Goal: Task Accomplishment & Management: Use online tool/utility

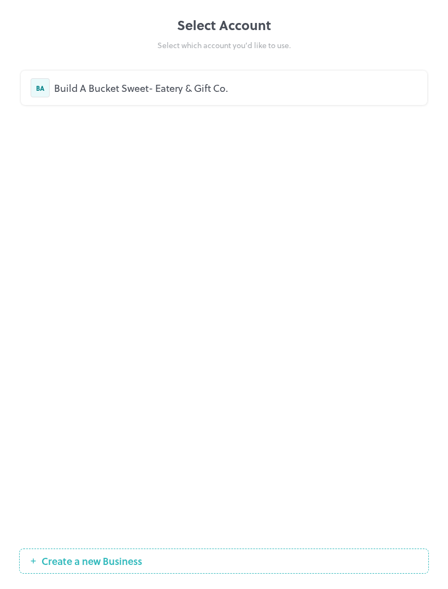
click at [313, 83] on div "Build A Bucket Sweet- Eatery & Gift Co." at bounding box center [236, 87] width 364 height 15
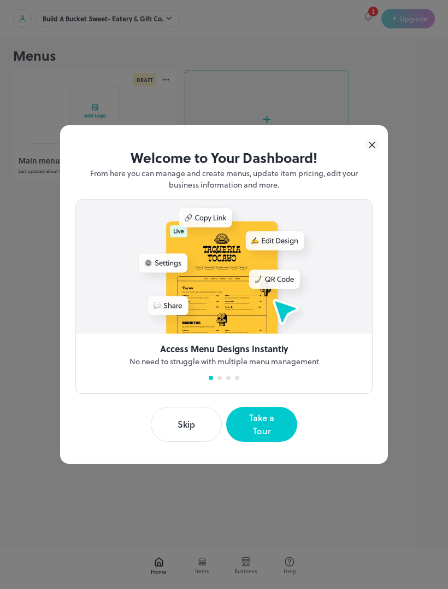
click at [195, 432] on button "Skip" at bounding box center [186, 424] width 71 height 35
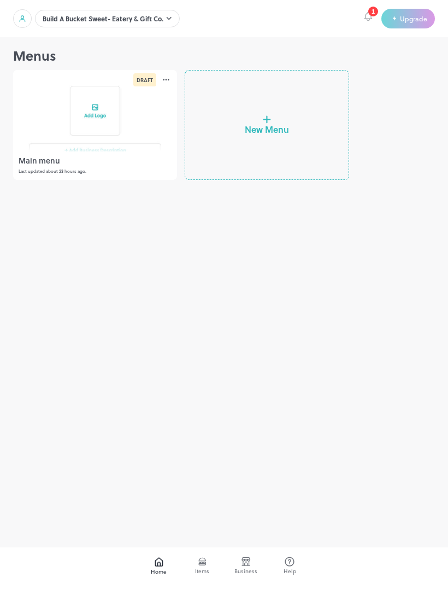
click at [139, 154] on div "Main menu Last updated about 23 hours ago." at bounding box center [95, 166] width 164 height 28
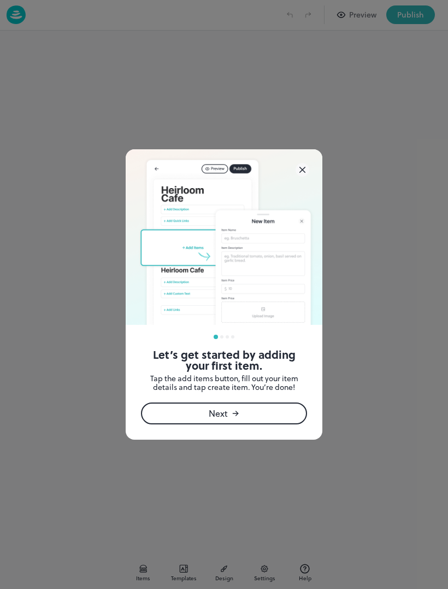
click at [237, 414] on icon at bounding box center [237, 414] width 2 height 2
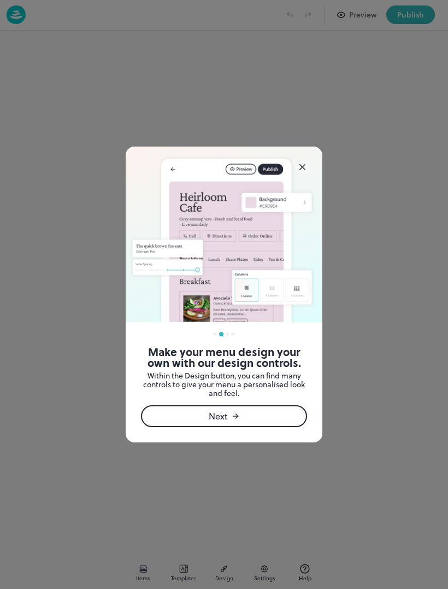
click at [255, 411] on div "Next" at bounding box center [224, 416] width 166 height 22
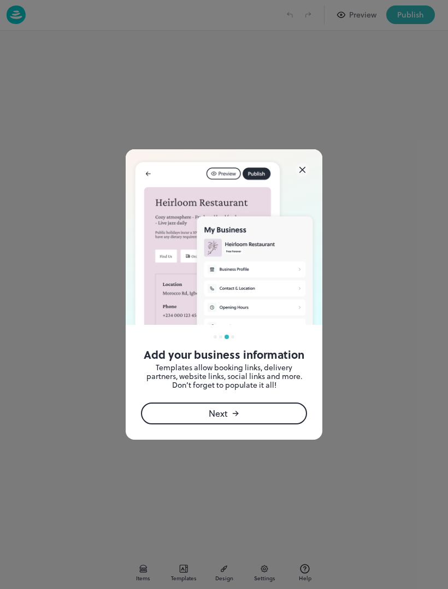
click at [251, 417] on div "Next" at bounding box center [224, 413] width 166 height 22
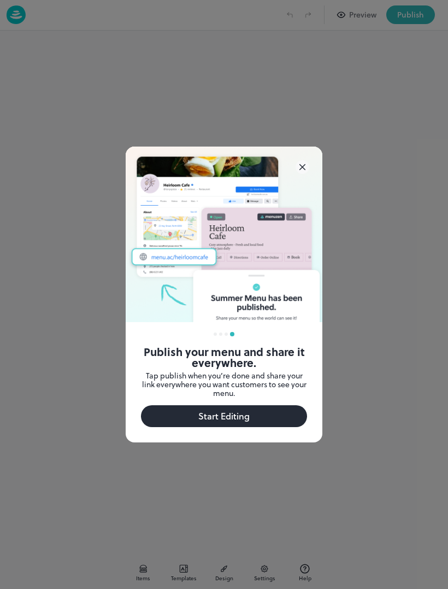
click at [251, 417] on button "Start Editing" at bounding box center [224, 416] width 166 height 22
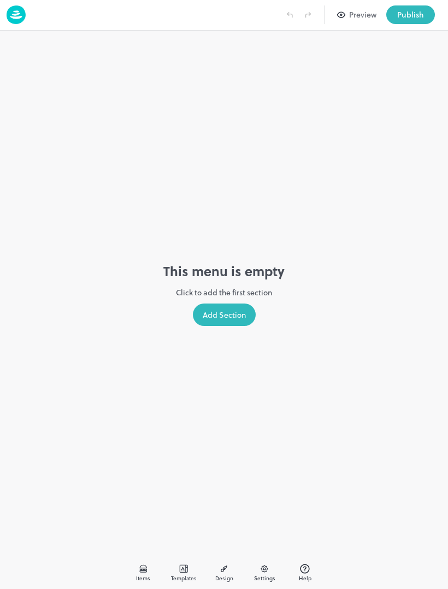
click at [239, 318] on div "Add Section" at bounding box center [224, 314] width 63 height 22
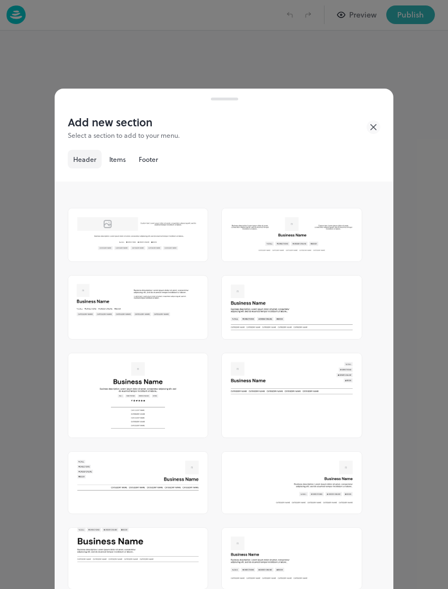
click at [365, 125] on div "Add new section Select a section to add to your menu." at bounding box center [224, 132] width 313 height 36
click at [298, 75] on div at bounding box center [224, 294] width 448 height 589
click at [386, 122] on div "Add new section Select a section to add to your menu. Header Items Footer" at bounding box center [224, 141] width 339 height 81
click at [377, 130] on icon at bounding box center [374, 127] width 14 height 14
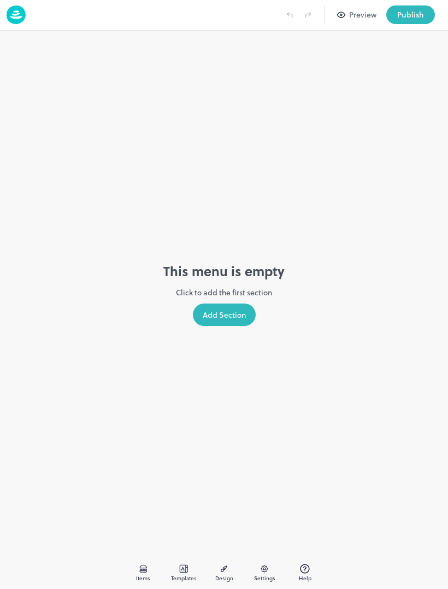
click at [197, 566] on div "Templates" at bounding box center [183, 573] width 27 height 20
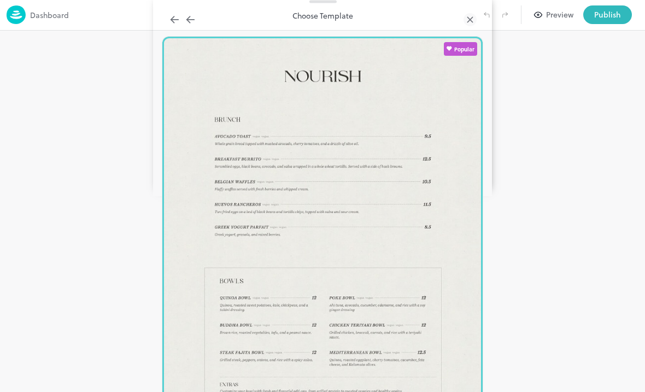
scroll to position [902, 0]
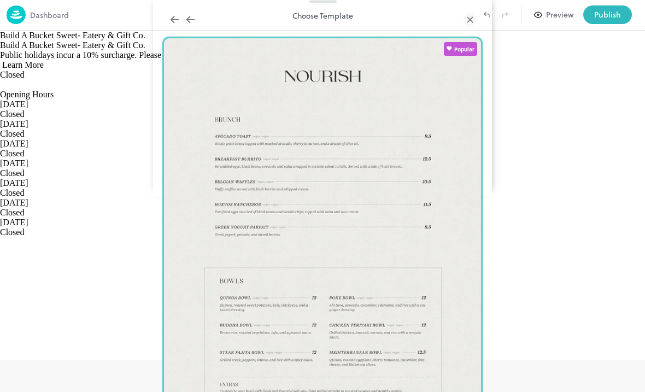
click at [448, 30] on div at bounding box center [470, 20] width 13 height 20
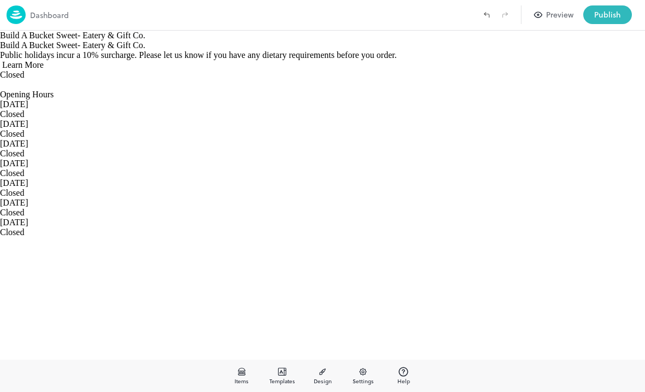
scroll to position [44, 0]
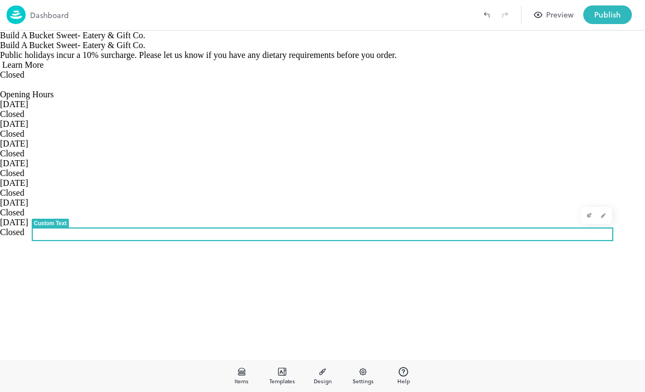
click at [244, 60] on span "Public holidays incur a 10% surcharge. Please let us know if you have any dieta…" at bounding box center [198, 54] width 397 height 9
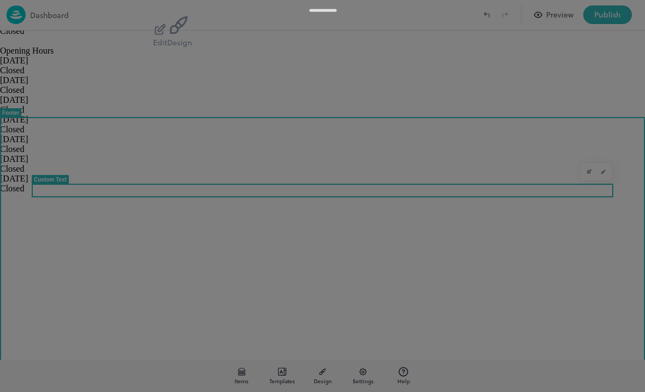
click at [167, 37] on icon "button" at bounding box center [160, 30] width 14 height 14
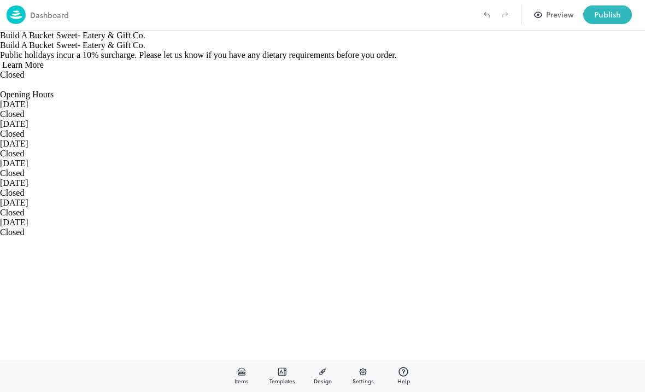
scroll to position [54, 0]
click at [44, 69] on link "Learn More" at bounding box center [22, 64] width 44 height 9
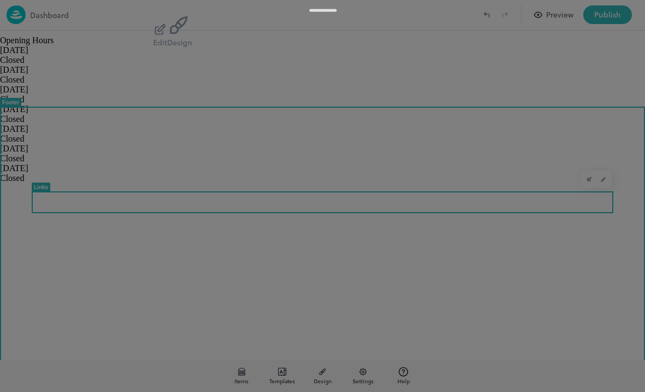
click at [167, 48] on button "Edit" at bounding box center [160, 35] width 14 height 25
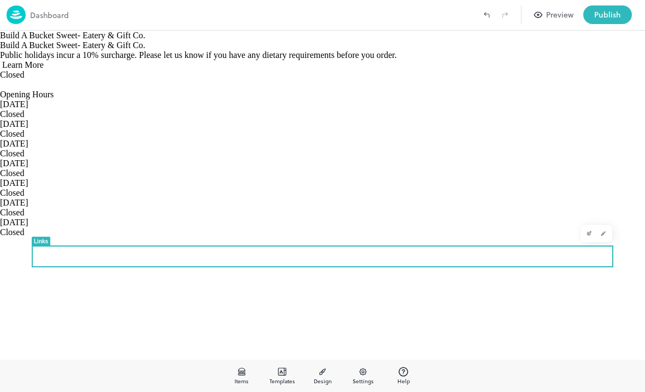
scroll to position [30, 0]
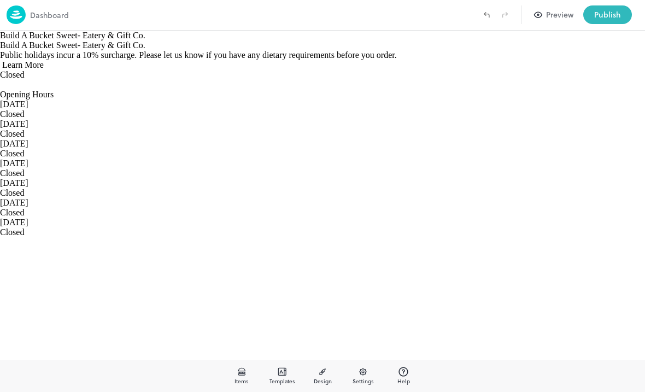
scroll to position [87, 0]
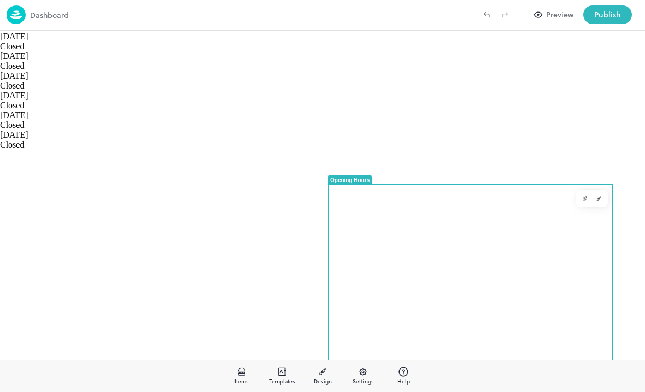
click at [448, 32] on div "[DATE] Closed" at bounding box center [322, 22] width 645 height 20
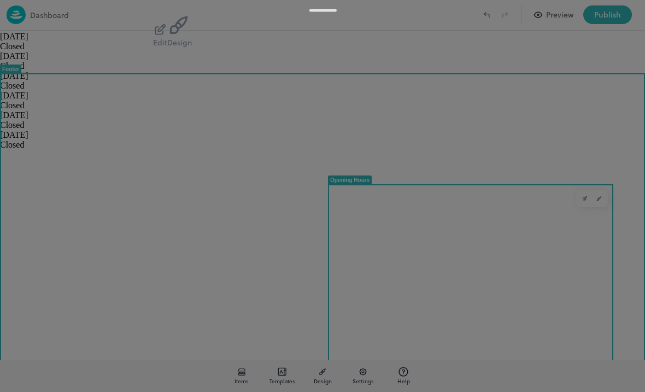
click at [167, 48] on div "Edit" at bounding box center [160, 42] width 14 height 11
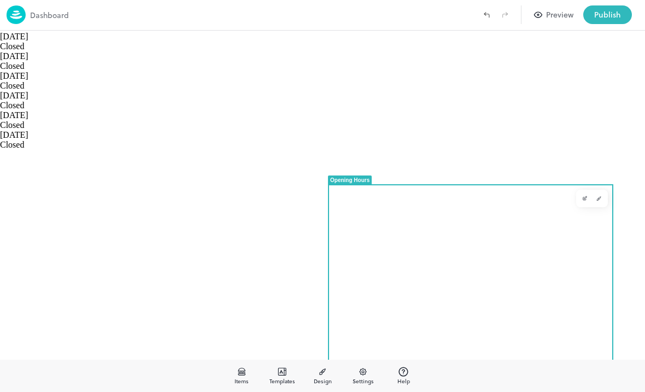
scroll to position [47, 0]
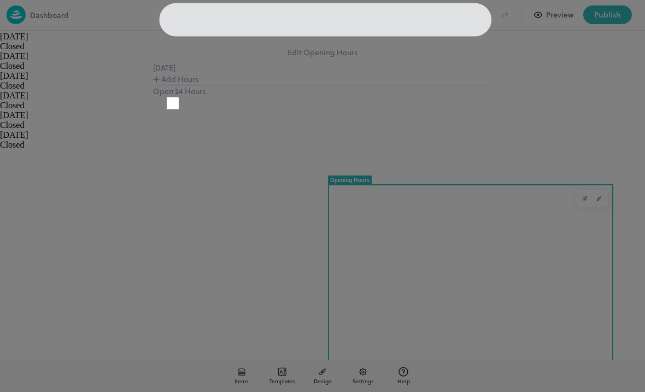
click at [198, 85] on button "Add Hours" at bounding box center [175, 78] width 45 height 11
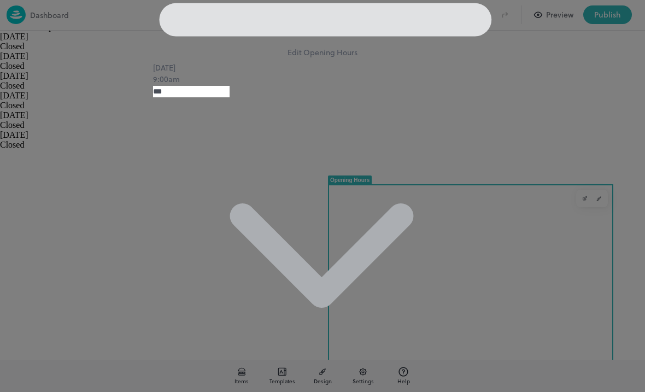
click at [287, 294] on body "Dashboard Preview Publish Items Templates Design Settings Help Opening Hours Co…" at bounding box center [322, 196] width 645 height 392
click at [359, 301] on body "Dashboard Preview Publish Items Templates Design Settings Help Opening Hours Co…" at bounding box center [322, 196] width 645 height 392
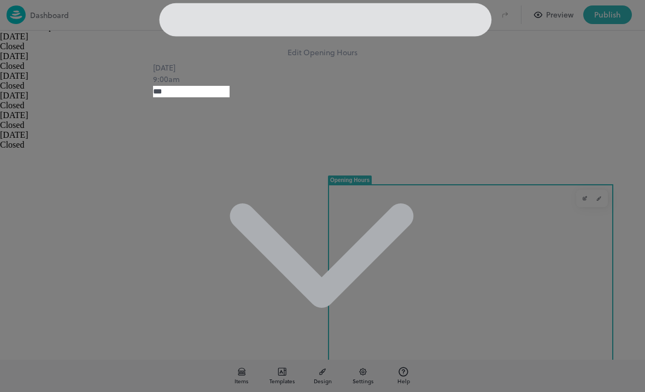
click at [370, 295] on body "Dashboard Preview Publish Items Templates Design Settings Help Opening Hours Co…" at bounding box center [322, 196] width 645 height 392
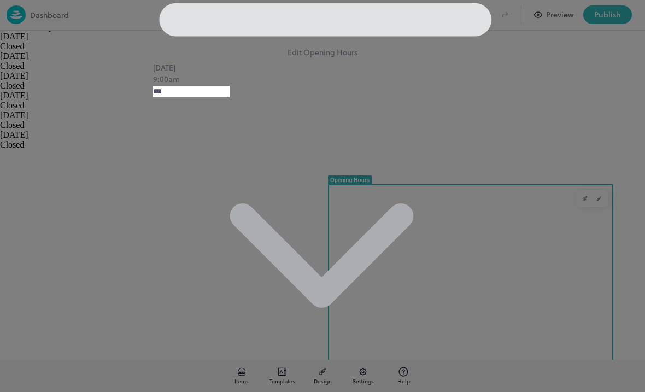
type input "****"
click at [448, 46] on icon at bounding box center [477, 46] width 0 height 0
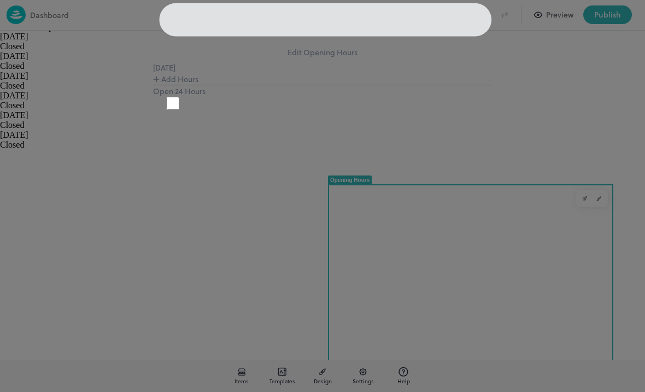
click at [198, 85] on button "Add Hours" at bounding box center [175, 78] width 45 height 11
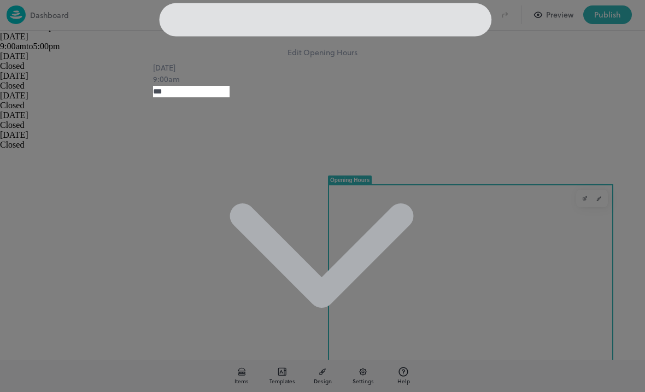
click at [376, 291] on body "Dashboard Preview Publish Items Templates Design Settings Help Opening Hours Co…" at bounding box center [322, 196] width 645 height 392
click at [381, 298] on body "Dashboard Preview Publish Items Templates Design Settings Help Opening Hours Co…" at bounding box center [322, 196] width 645 height 392
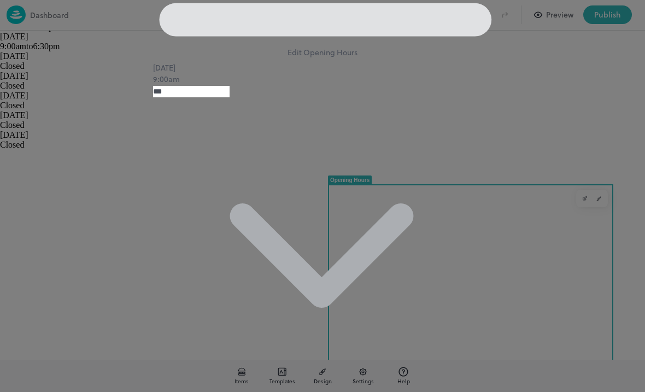
scroll to position [1429, 0]
type input "****"
click at [448, 61] on icon at bounding box center [484, 53] width 14 height 14
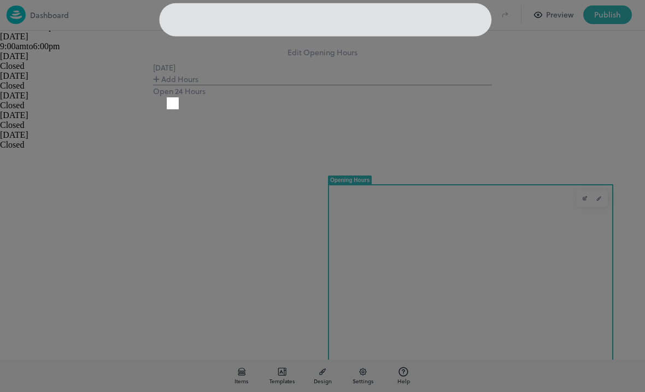
click at [198, 85] on button "Add Hours" at bounding box center [175, 78] width 45 height 11
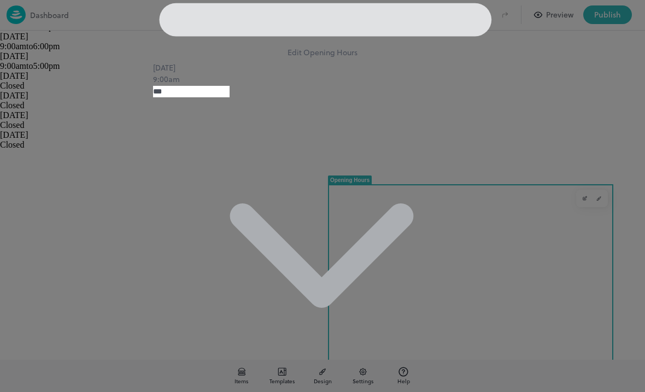
click at [254, 294] on body "Dashboard Preview Publish Items Templates Design Settings Help Opening Hours Co…" at bounding box center [322, 196] width 645 height 392
click at [364, 295] on body "Dashboard Preview Publish Items Templates Design Settings Help Opening Hours Co…" at bounding box center [322, 196] width 645 height 392
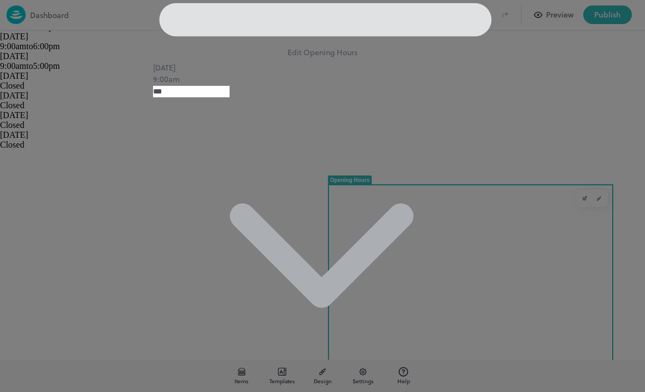
type input "****"
click at [286, 290] on body "Dashboard Preview Publish Items Templates Design Settings Help Opening Hours Co…" at bounding box center [322, 196] width 645 height 392
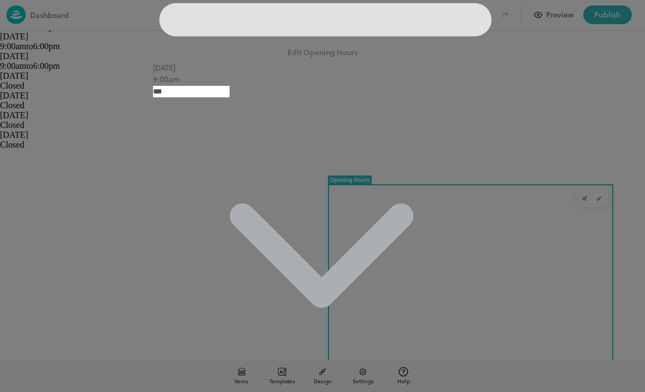
type input "***"
click at [360, 297] on body "Dashboard Preview Publish Items Templates Design Settings Help Opening Hours Co…" at bounding box center [322, 196] width 645 height 392
click at [370, 296] on body "Dashboard Preview Publish Items Templates Design Settings Help Opening Hours Co…" at bounding box center [322, 196] width 645 height 392
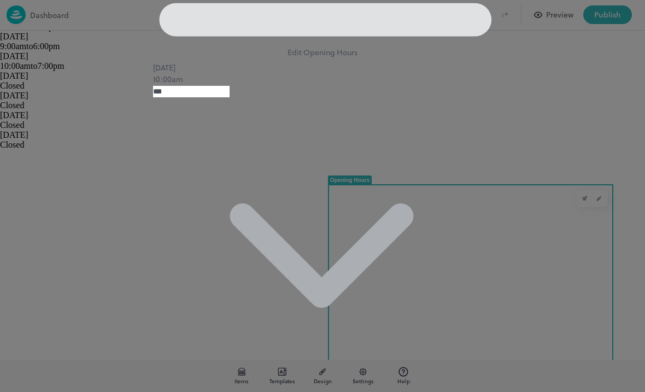
scroll to position [1529, 0]
type input "****"
click at [448, 61] on icon at bounding box center [484, 53] width 14 height 14
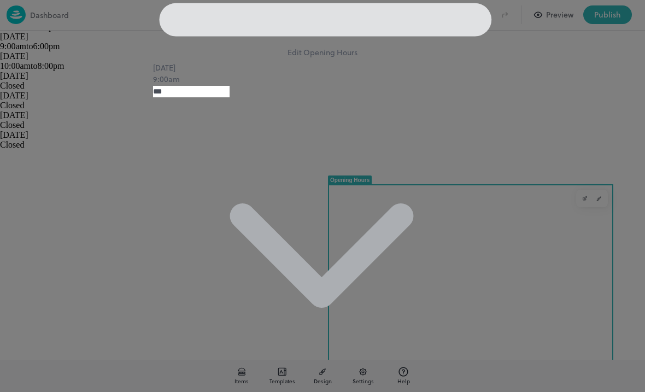
click at [261, 290] on body "Dashboard Preview Publish Items Templates Design Settings Help Opening Hours Co…" at bounding box center [322, 196] width 645 height 392
type input "***"
click at [346, 291] on body "Dashboard Preview Publish Items Templates Design Settings Help Opening Hours Co…" at bounding box center [322, 196] width 645 height 392
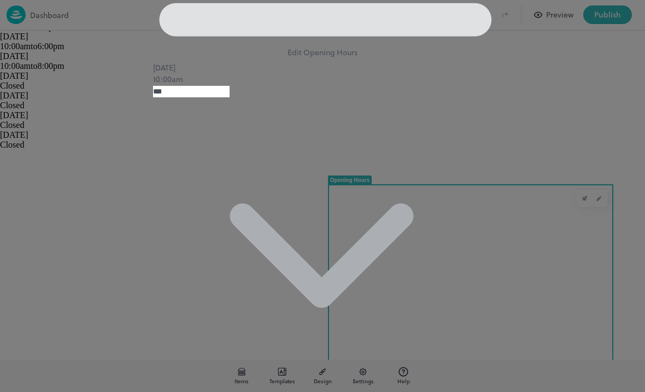
scroll to position [1535, 0]
type input "****"
click at [448, 56] on icon at bounding box center [483, 53] width 5 height 5
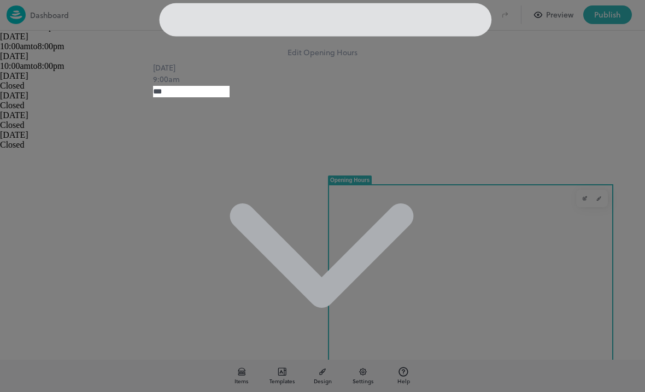
click at [225, 291] on body "Dashboard Preview Publish Items Templates Design Settings Help Opening Hours Co…" at bounding box center [322, 196] width 645 height 392
type input "***"
click at [353, 295] on body "Dashboard Preview Publish Items Templates Design Settings Help Opening Hours Co…" at bounding box center [322, 196] width 645 height 392
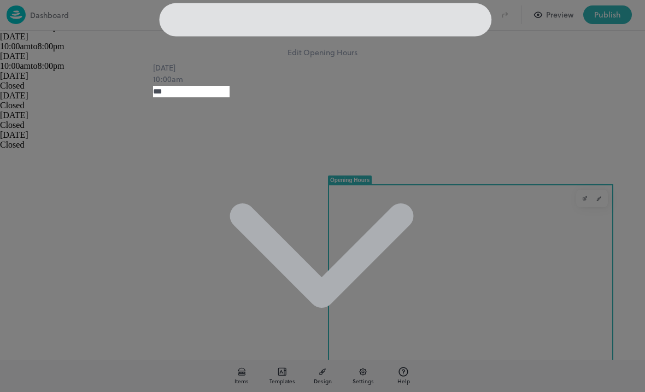
scroll to position [1569, 0]
type input "****"
click at [448, 46] on icon at bounding box center [477, 46] width 0 height 0
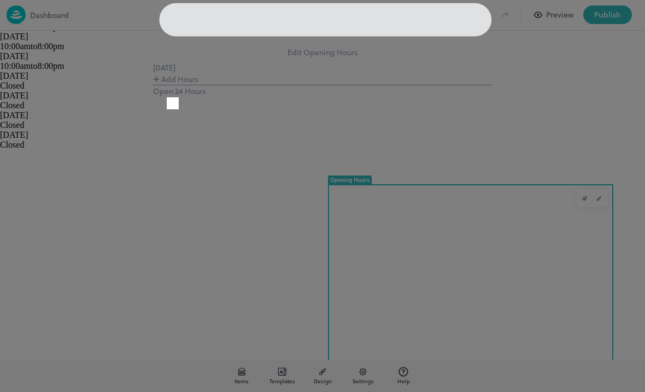
click at [198, 85] on button "Add Hours" at bounding box center [175, 78] width 45 height 11
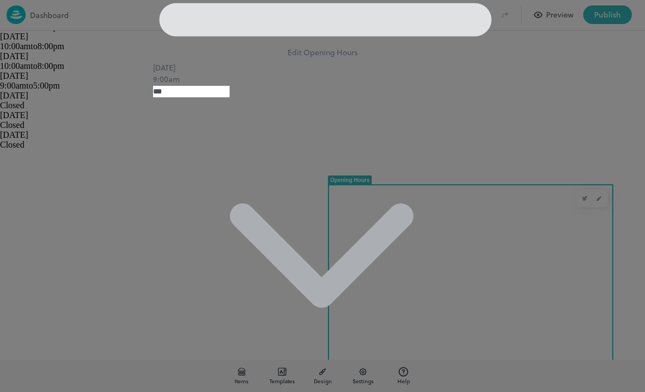
click at [242, 295] on body "Dashboard Preview Publish Items Templates Design Settings Help Opening Hours Co…" at bounding box center [322, 196] width 645 height 392
type input "***"
click at [357, 289] on body "Dashboard Preview Publish Items Templates Design Settings Help Opening Hours Co…" at bounding box center [322, 196] width 645 height 392
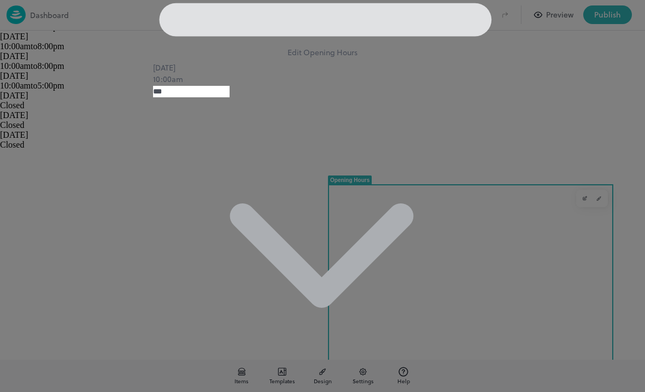
scroll to position [1562, 0]
type input "****"
click at [448, 61] on icon at bounding box center [484, 53] width 14 height 14
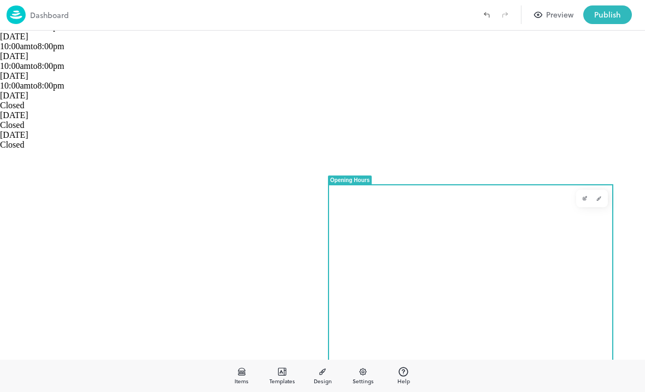
scroll to position [174, 0]
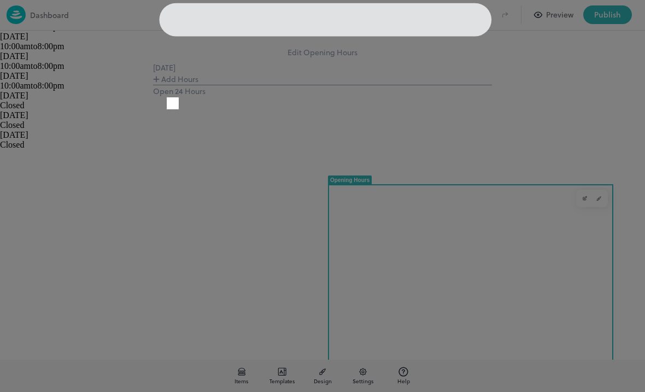
click at [198, 85] on button "Add Hours" at bounding box center [175, 78] width 45 height 11
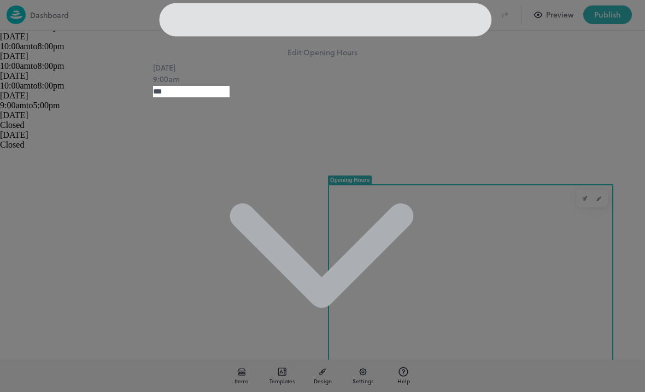
click at [253, 294] on body "Dashboard Preview Publish Items Templates Design Settings Help Opening Hours Co…" at bounding box center [322, 196] width 645 height 392
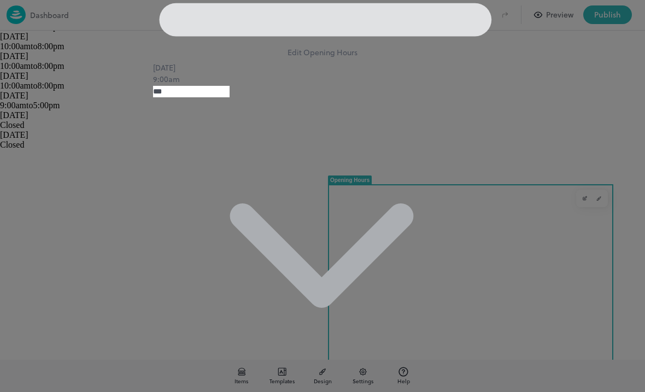
type input "***"
click at [345, 294] on body "Dashboard Preview Publish Items Templates Design Settings Help Opening Hours Co…" at bounding box center [322, 196] width 645 height 392
type input "****"
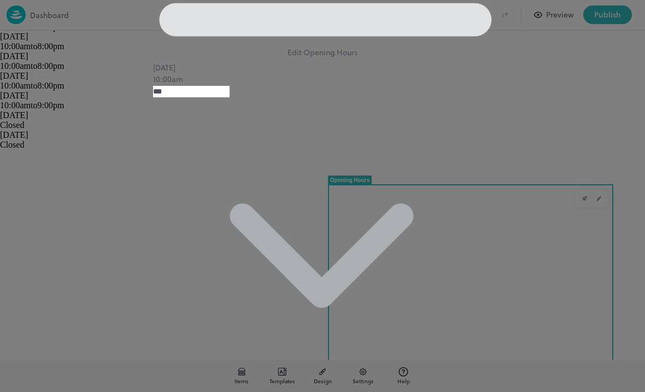
click at [448, 61] on icon at bounding box center [484, 53] width 14 height 14
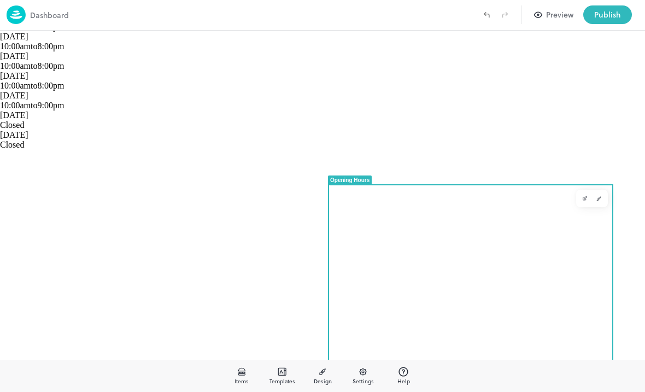
scroll to position [219, 0]
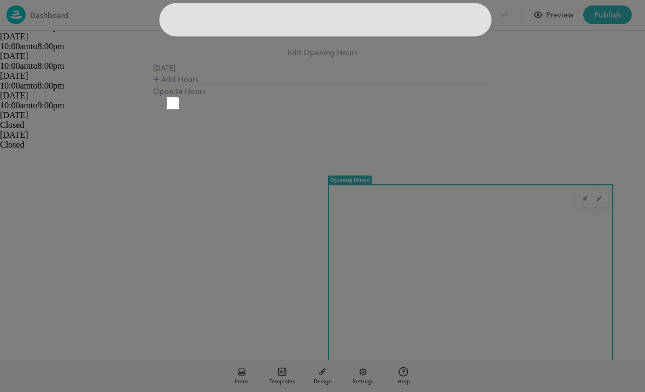
click at [198, 85] on button "Add Hours" at bounding box center [175, 78] width 45 height 11
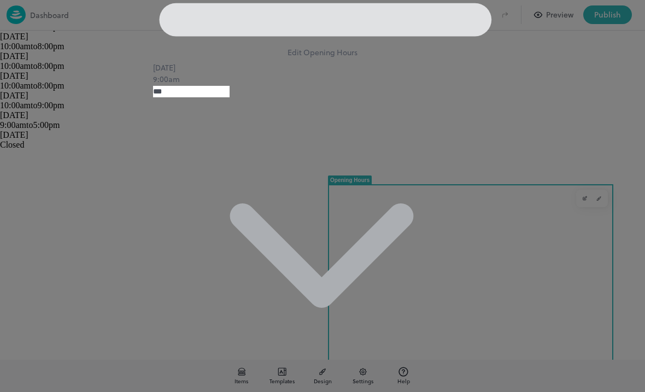
click at [277, 292] on body "Dashboard Preview Publish Items Templates Design Settings Help Opening Hours Co…" at bounding box center [322, 196] width 645 height 392
type input "***"
click at [381, 291] on body "Dashboard Preview Publish Items Templates Design Settings Help Opening Hours Co…" at bounding box center [322, 196] width 645 height 392
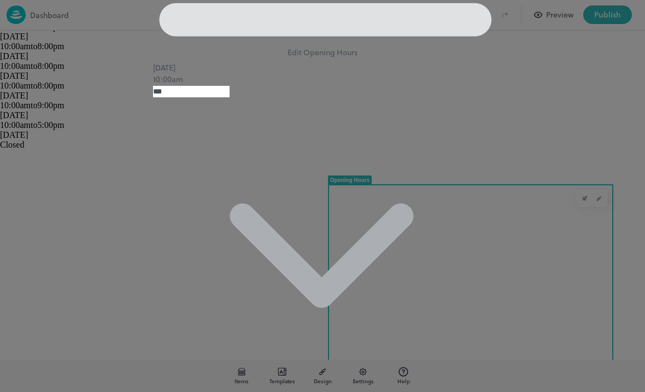
scroll to position [1391, 0]
type input "****"
click at [448, 61] on icon at bounding box center [484, 53] width 14 height 14
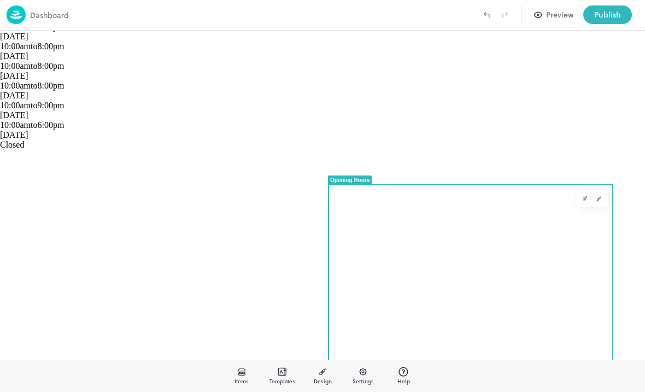
scroll to position [219, 0]
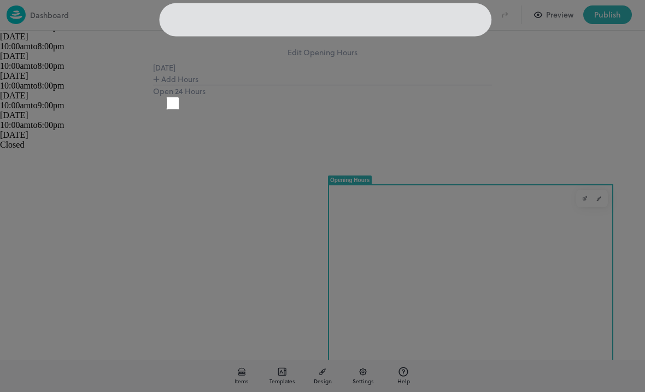
click at [448, 46] on div at bounding box center [477, 46] width 0 height 0
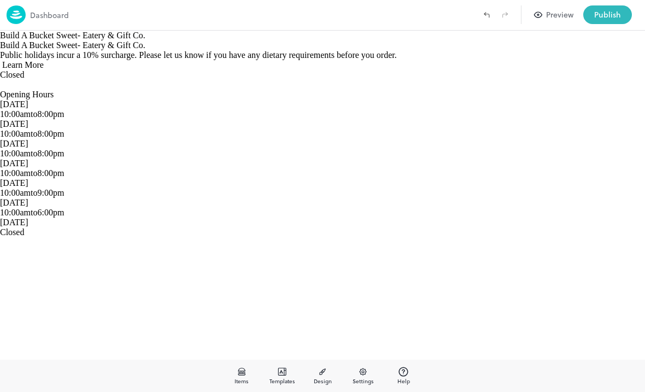
scroll to position [128, 0]
click at [93, 70] on div "Learn More" at bounding box center [322, 65] width 645 height 10
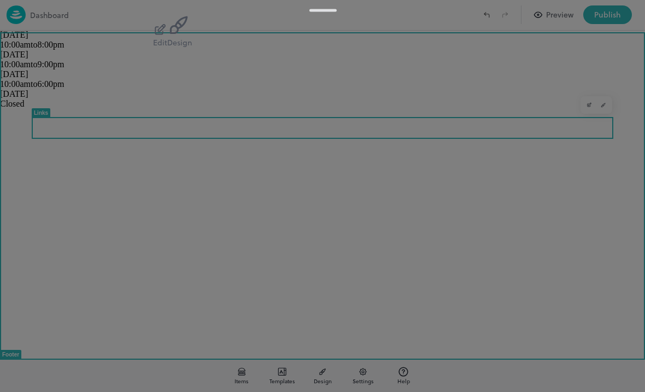
click at [126, 191] on div at bounding box center [322, 196] width 645 height 392
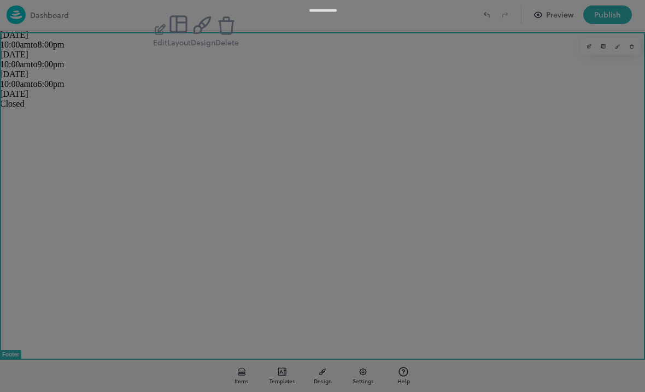
click at [253, 162] on div at bounding box center [322, 196] width 645 height 392
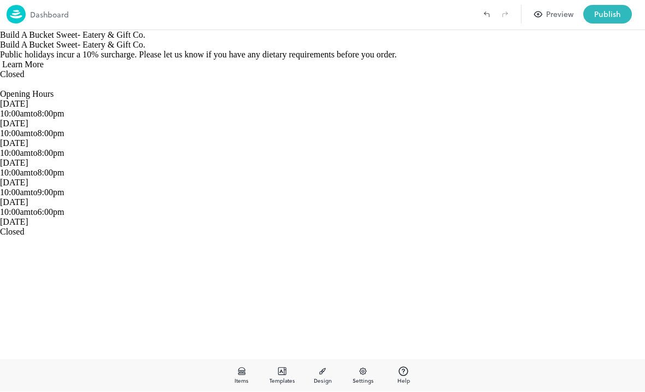
click at [448, 21] on label "Redo (Ctrl + Y)" at bounding box center [505, 14] width 19 height 19
click at [448, 22] on button "Preview" at bounding box center [554, 14] width 52 height 19
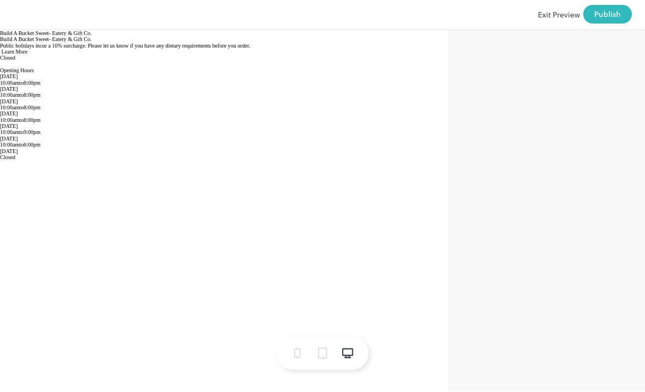
click at [349, 352] on icon at bounding box center [347, 353] width 13 height 13
click at [353, 351] on icon at bounding box center [348, 352] width 10 height 7
click at [324, 355] on icon at bounding box center [322, 353] width 15 height 15
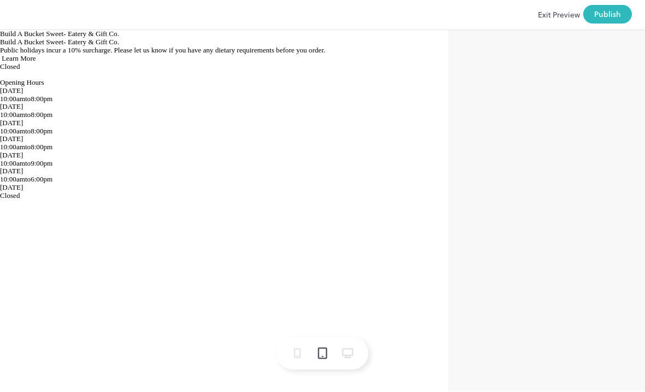
click at [318, 354] on icon at bounding box center [322, 353] width 15 height 15
click at [302, 350] on icon at bounding box center [297, 353] width 13 height 13
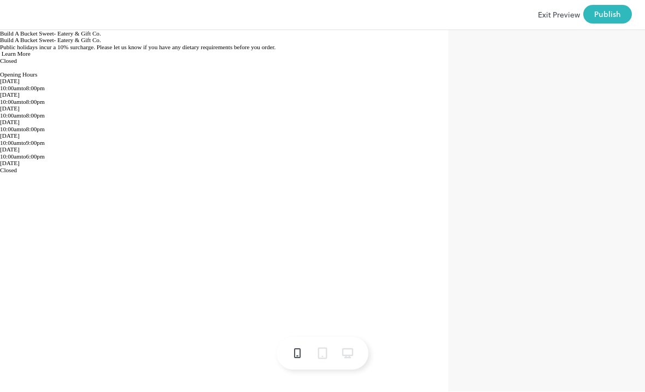
click at [341, 351] on icon at bounding box center [347, 353] width 13 height 13
click at [343, 350] on icon at bounding box center [348, 352] width 10 height 7
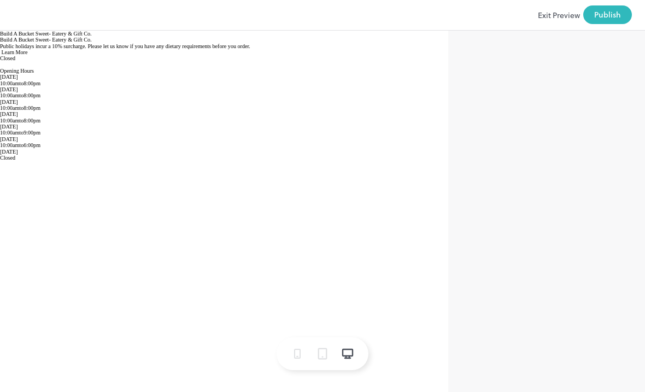
click at [448, 21] on button "Exit Preview" at bounding box center [559, 14] width 42 height 19
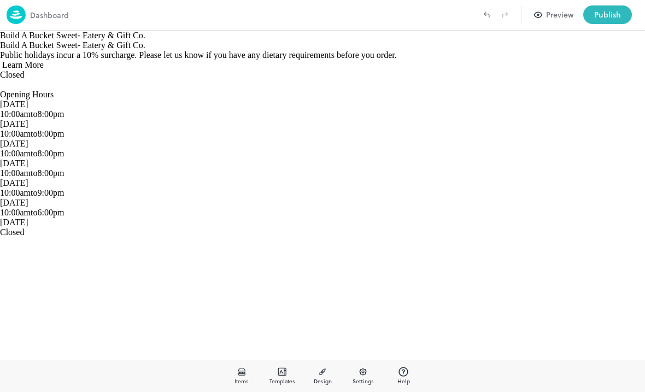
scroll to position [7, 0]
click at [448, 30] on div "Dashboard Preview Publish" at bounding box center [322, 15] width 645 height 31
click at [448, 23] on button "Preview" at bounding box center [554, 14] width 52 height 19
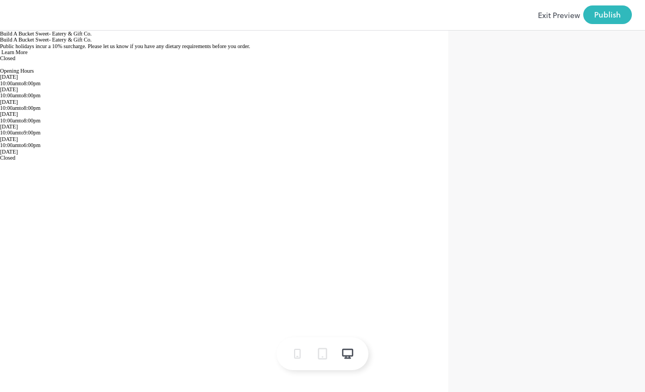
click at [328, 357] on icon at bounding box center [322, 353] width 15 height 15
click at [327, 357] on icon at bounding box center [322, 353] width 15 height 15
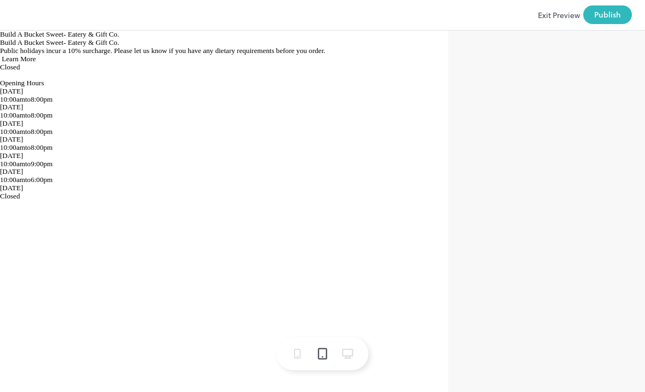
click at [296, 356] on icon at bounding box center [297, 353] width 13 height 13
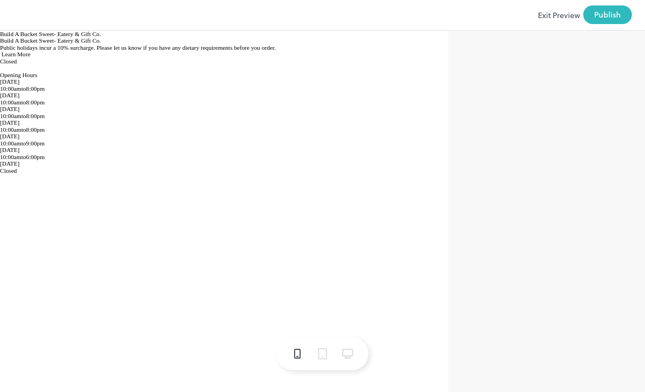
click at [348, 350] on icon at bounding box center [347, 353] width 13 height 13
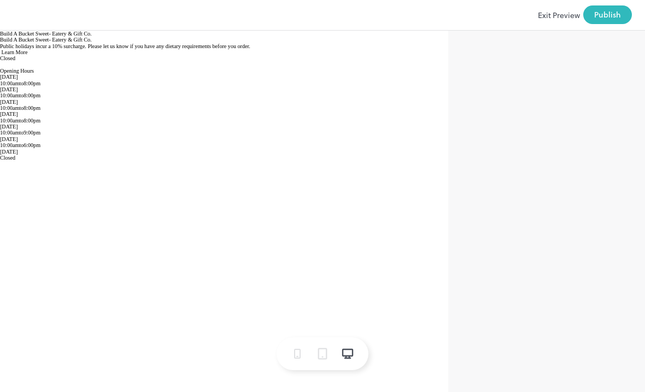
click at [448, 14] on button "Exit Preview" at bounding box center [559, 14] width 42 height 19
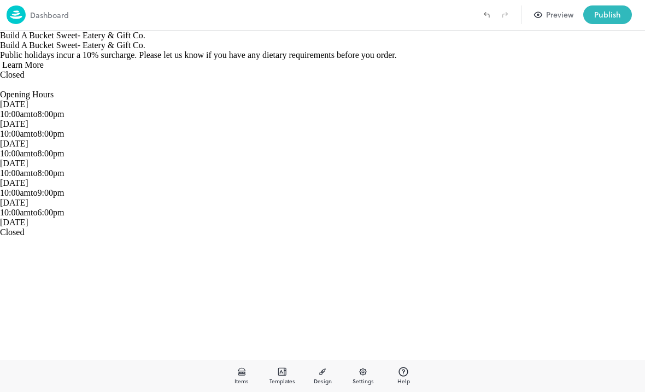
click at [289, 380] on span "Templates" at bounding box center [282, 381] width 26 height 8
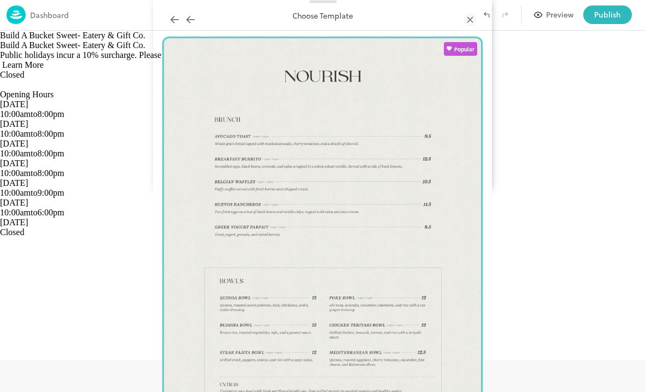
click at [289, 317] on div at bounding box center [322, 258] width 320 height 443
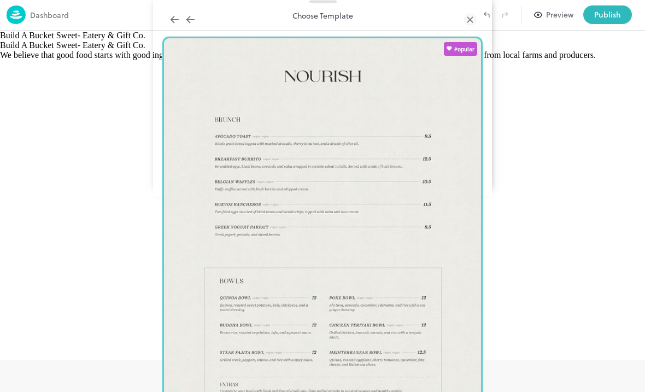
click at [448, 255] on div at bounding box center [322, 196] width 645 height 392
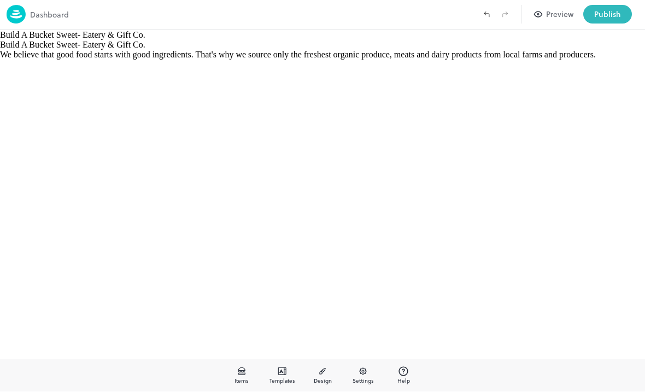
click at [425, 288] on div "Build A Bucket Sweet- Eatery & Gift Co. Build A Bucket Sweet- Eatery & Gift Co.…" at bounding box center [322, 194] width 645 height 329
click at [448, 21] on button "Preview" at bounding box center [554, 14] width 52 height 19
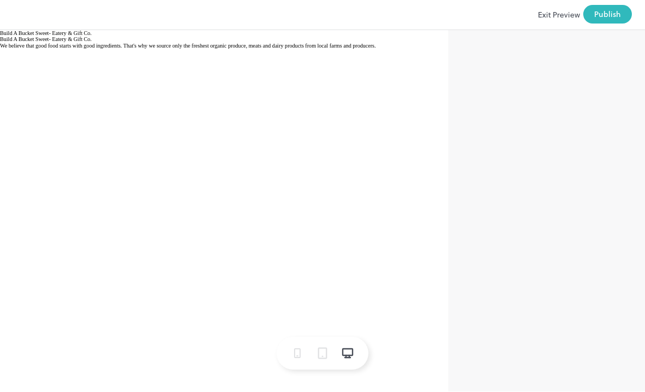
click at [448, 20] on button "Exit Preview" at bounding box center [559, 14] width 42 height 19
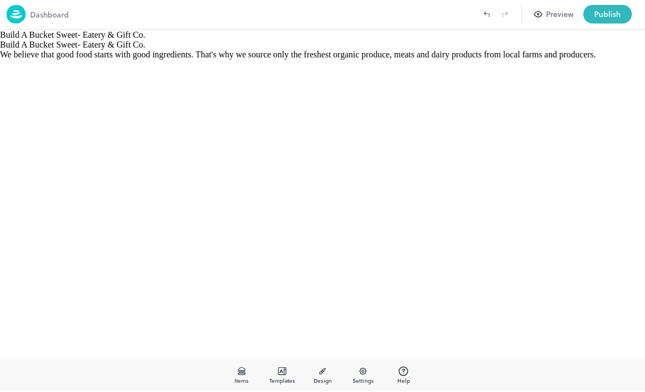
click at [448, 16] on div "Preview" at bounding box center [559, 15] width 27 height 12
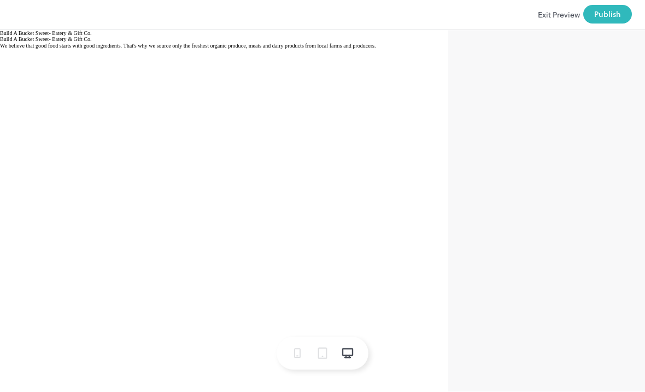
click at [448, 21] on button "Exit Preview" at bounding box center [559, 14] width 42 height 19
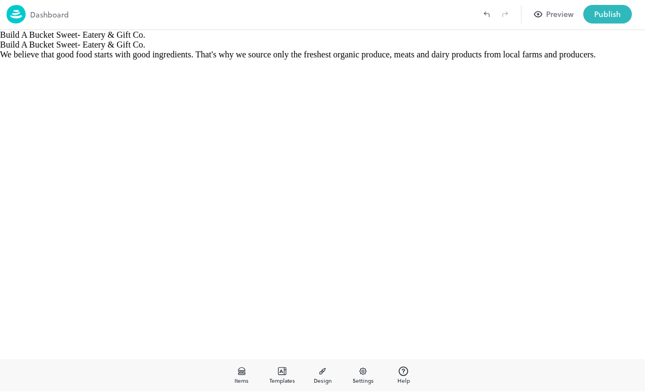
click at [279, 372] on icon at bounding box center [282, 371] width 9 height 9
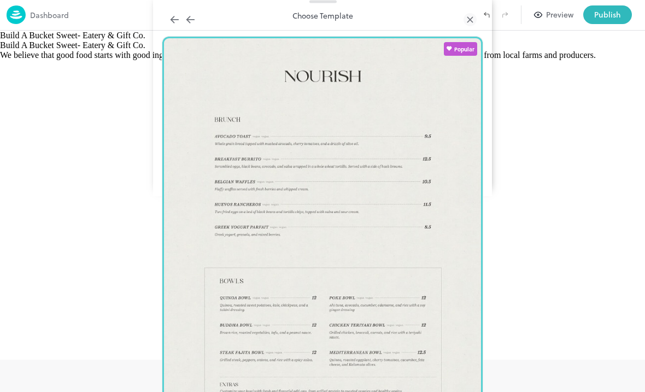
scroll to position [105, 0]
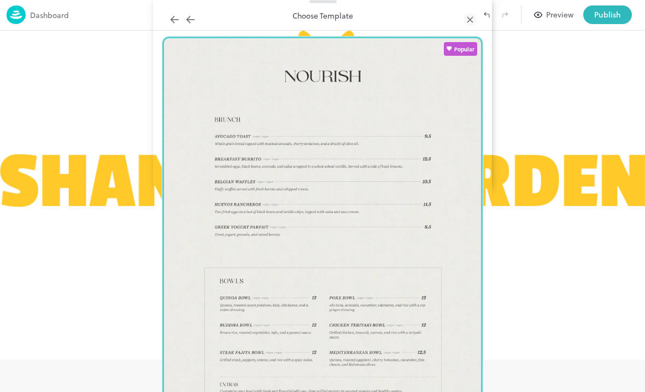
click at [448, 30] on div at bounding box center [470, 20] width 13 height 20
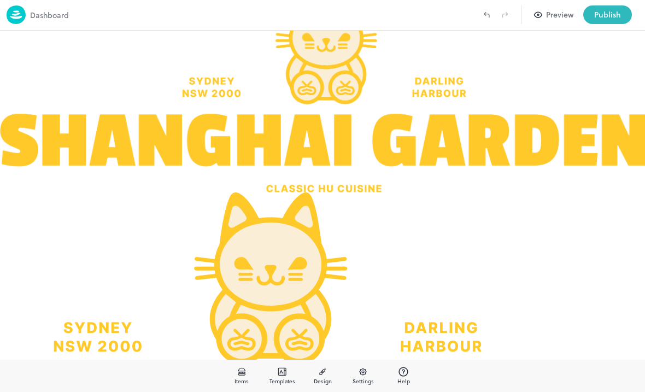
scroll to position [38, 0]
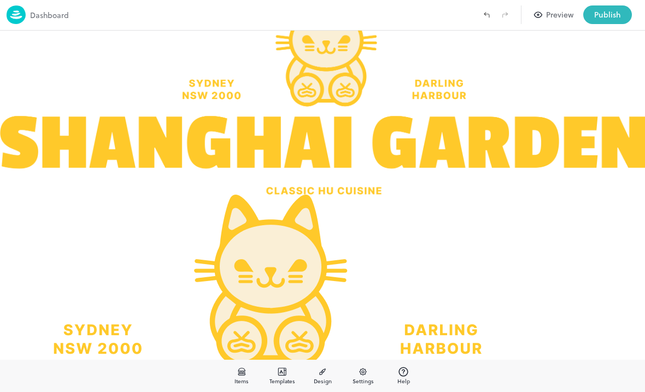
click at [275, 237] on img at bounding box center [265, 389] width 530 height 388
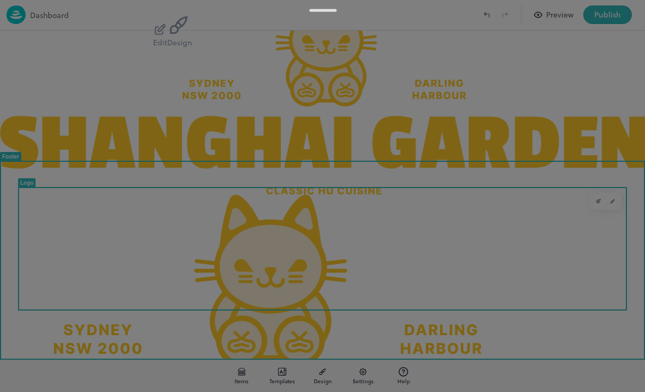
click at [448, 119] on div at bounding box center [322, 196] width 645 height 392
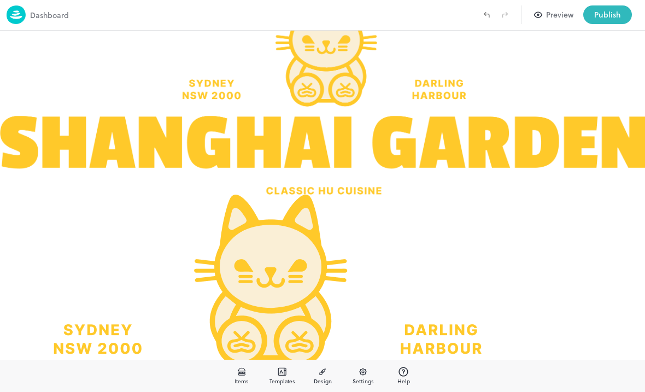
click at [448, 16] on div "Preview" at bounding box center [559, 15] width 27 height 12
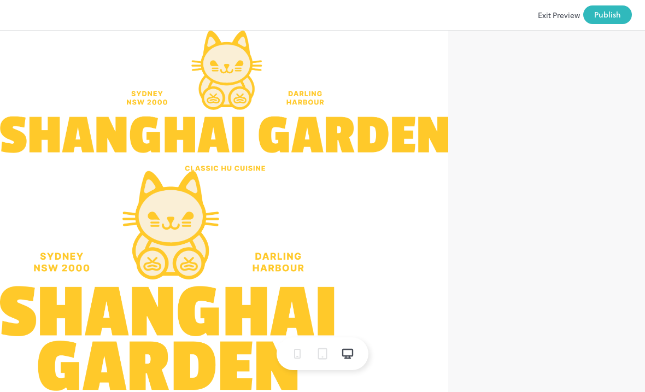
click at [345, 359] on icon at bounding box center [347, 353] width 13 height 13
click at [448, 13] on button "Exit Preview" at bounding box center [559, 14] width 42 height 19
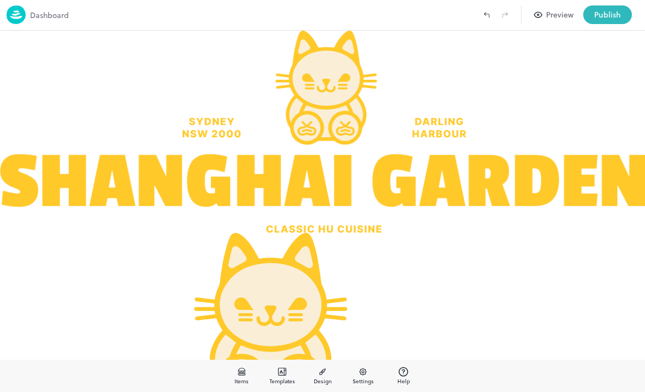
click at [279, 382] on span "Templates" at bounding box center [282, 381] width 26 height 8
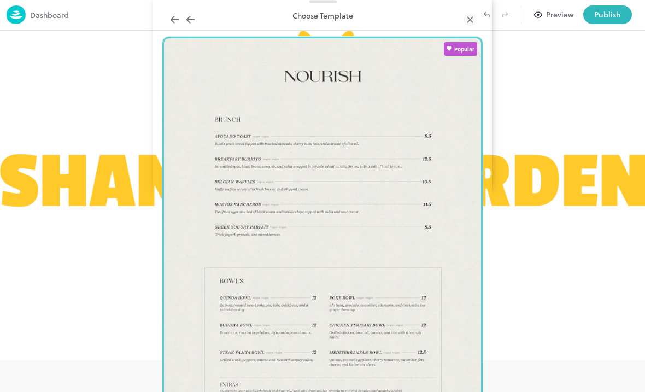
scroll to position [216, 0]
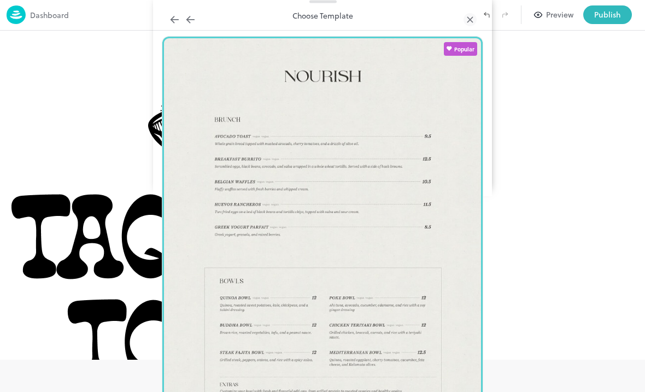
click at [448, 26] on icon at bounding box center [470, 19] width 13 height 13
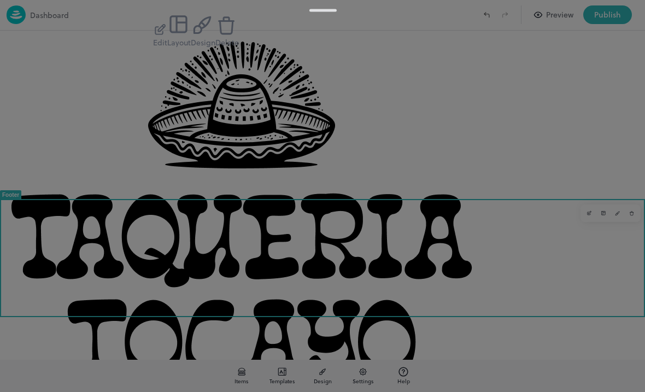
click at [448, 128] on div at bounding box center [322, 196] width 645 height 392
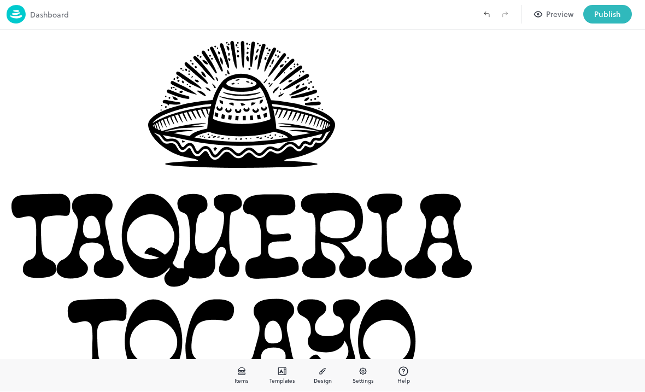
click at [274, 381] on span "Templates" at bounding box center [282, 381] width 26 height 8
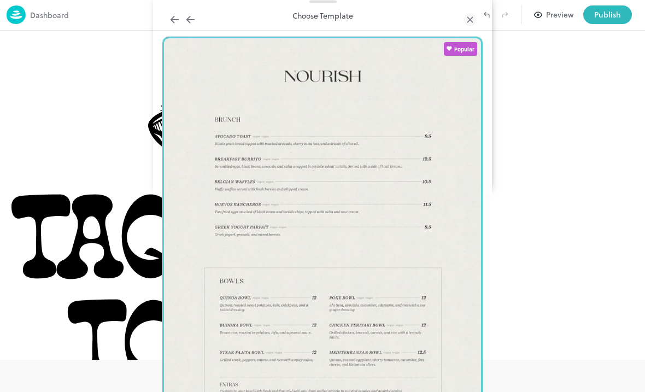
scroll to position [232, 0]
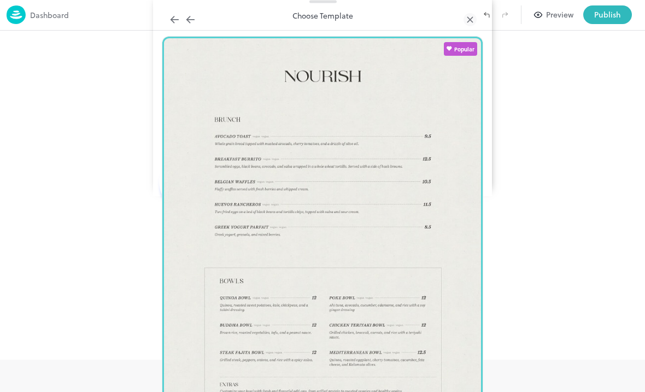
click at [448, 26] on icon at bounding box center [470, 19] width 13 height 13
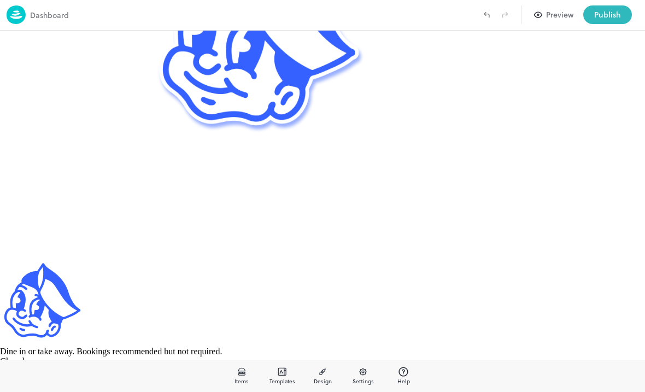
scroll to position [111, 0]
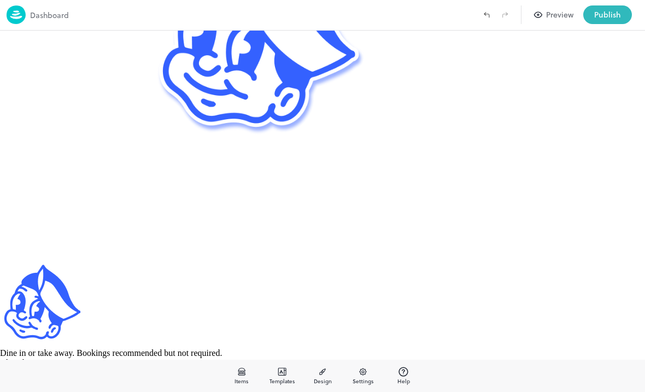
click at [244, 375] on icon at bounding box center [241, 374] width 7 height 2
click at [325, 373] on icon at bounding box center [322, 371] width 9 height 9
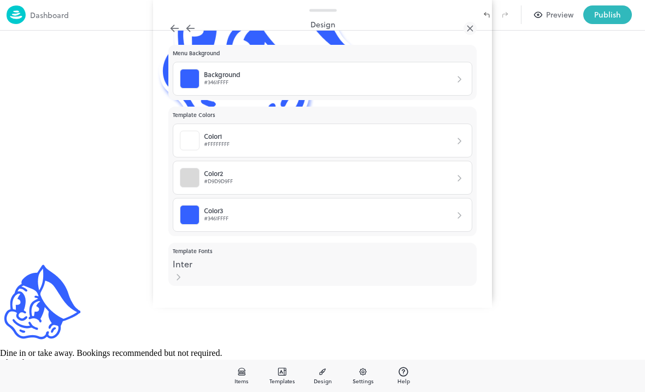
click at [424, 96] on div "Background #3461FFFF" at bounding box center [323, 79] width 300 height 34
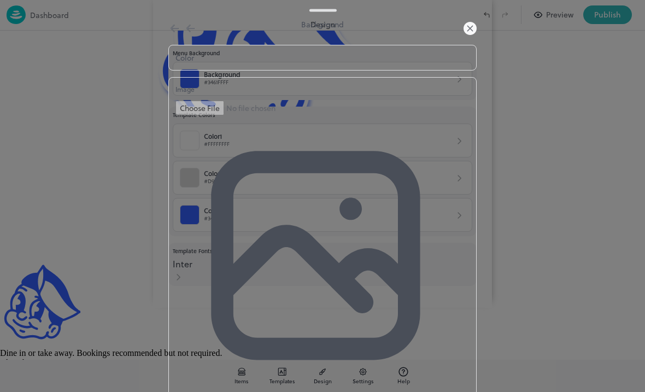
click at [448, 35] on icon at bounding box center [470, 28] width 13 height 13
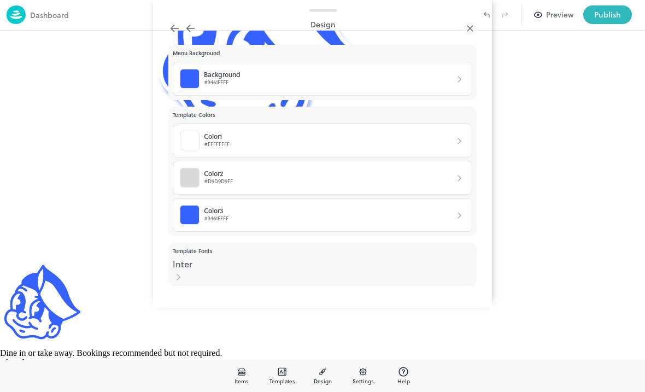
click at [448, 38] on div at bounding box center [470, 29] width 13 height 20
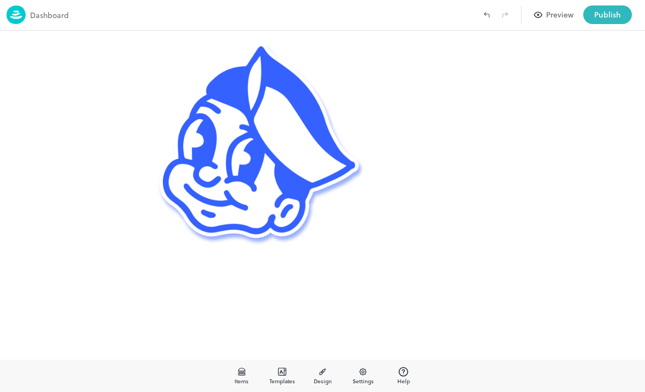
click at [282, 380] on span "Templates" at bounding box center [282, 381] width 26 height 8
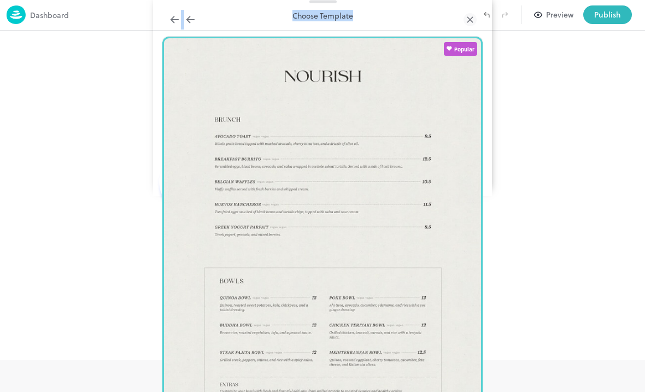
click at [413, 21] on div "Choose Template" at bounding box center [322, 15] width 308 height 11
click at [428, 21] on div "Choose Template" at bounding box center [322, 15] width 308 height 11
click at [427, 21] on div "Choose Template" at bounding box center [322, 15] width 308 height 11
click at [319, 21] on div "Choose Template" at bounding box center [322, 15] width 308 height 11
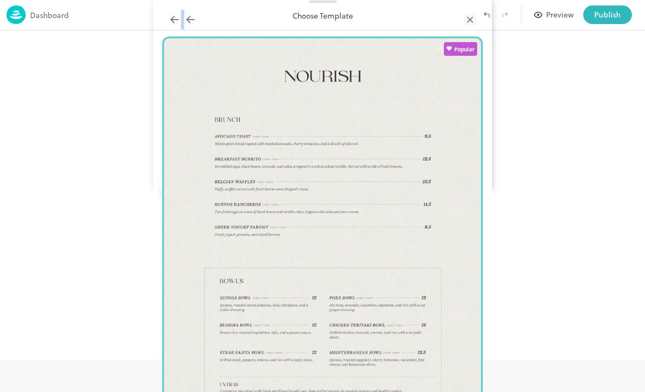
click at [343, 21] on div "Choose Template" at bounding box center [322, 15] width 308 height 11
click at [344, 21] on div "Choose Template" at bounding box center [322, 15] width 308 height 11
click at [346, 36] on div "Choose Template" at bounding box center [322, 18] width 339 height 36
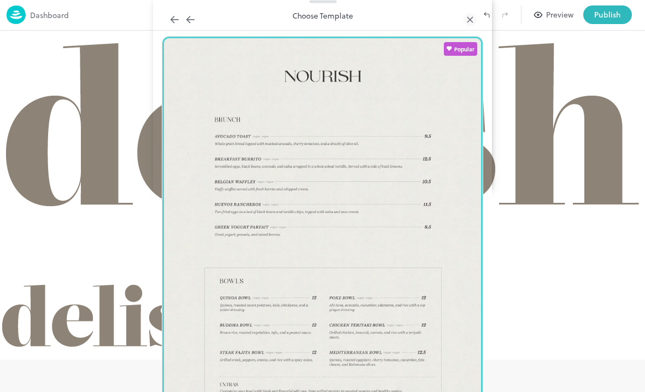
click at [448, 26] on icon at bounding box center [470, 19] width 13 height 13
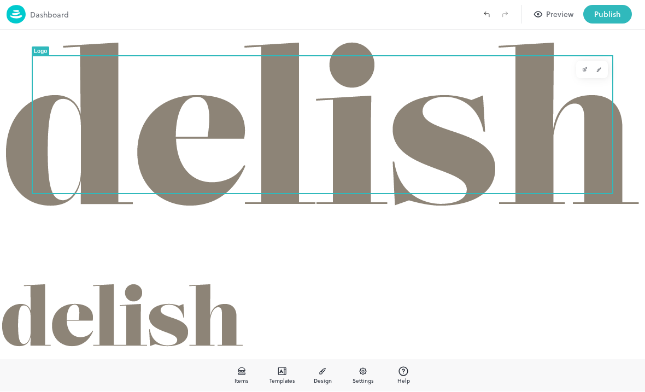
click at [448, 149] on img at bounding box center [320, 154] width 640 height 249
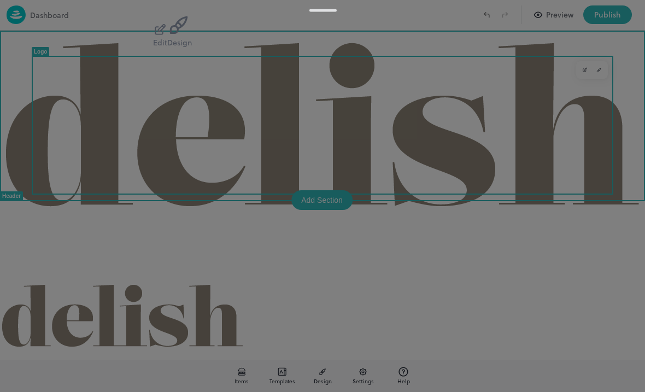
click at [448, 144] on div at bounding box center [322, 196] width 645 height 392
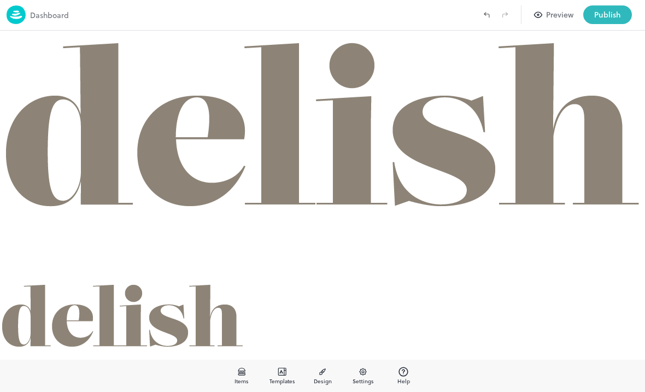
click at [448, 148] on img at bounding box center [320, 155] width 640 height 249
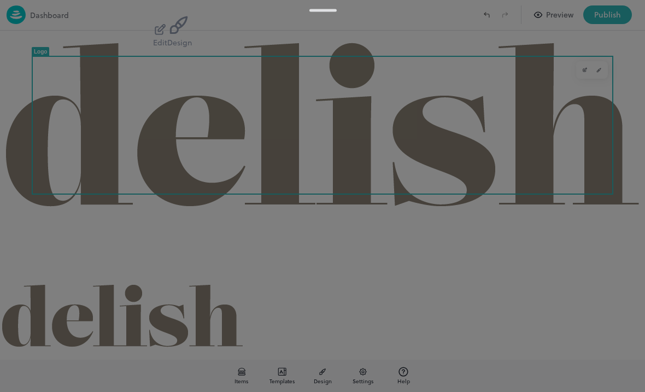
click at [448, 142] on div at bounding box center [322, 196] width 645 height 392
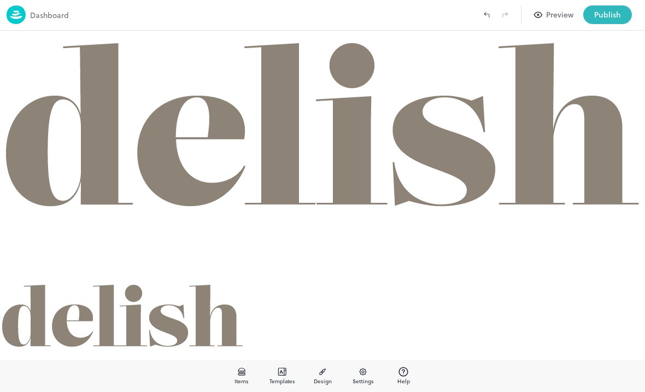
click at [448, 146] on img at bounding box center [320, 155] width 640 height 249
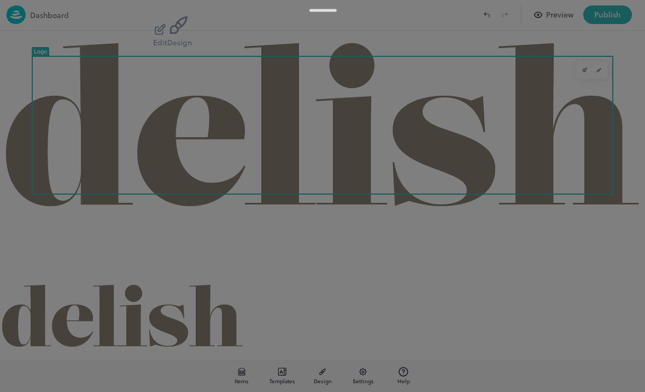
click at [167, 37] on icon "button" at bounding box center [160, 30] width 14 height 14
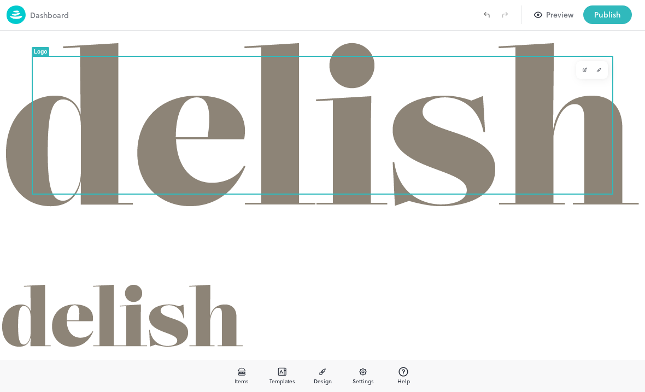
scroll to position [46, 0]
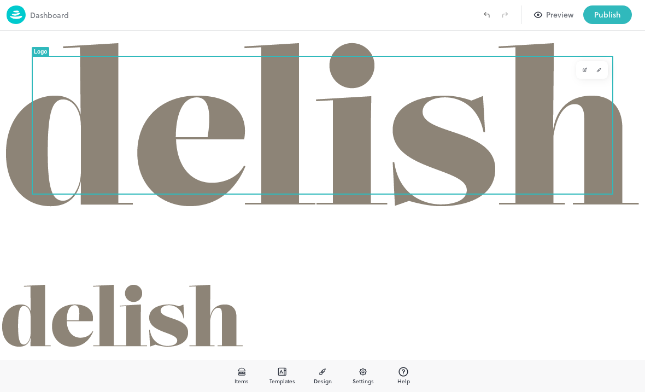
type input "**********"
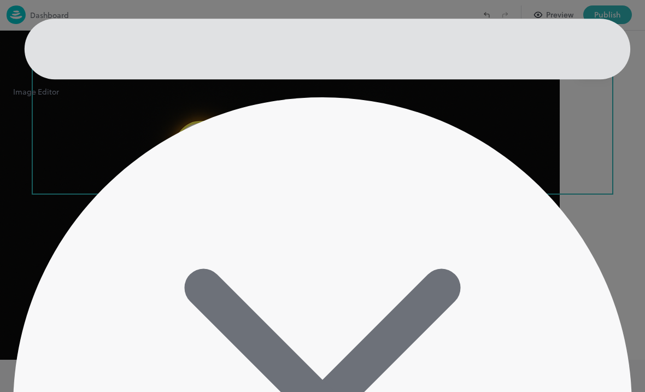
scroll to position [382, 0]
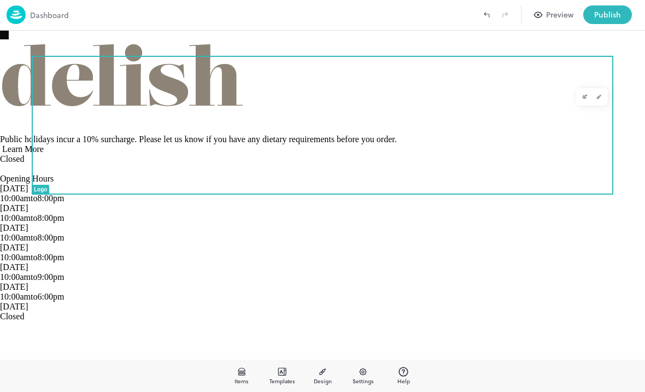
scroll to position [13, 0]
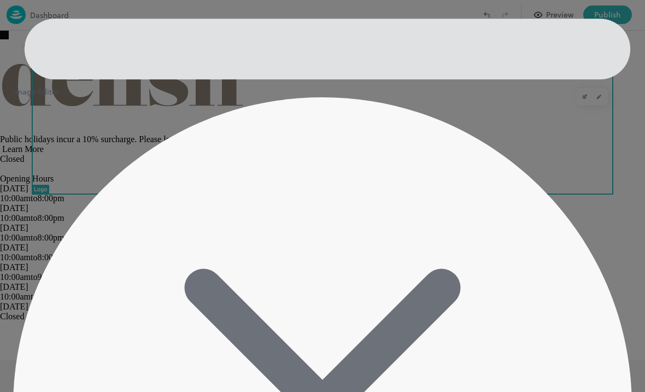
click at [448, 94] on div at bounding box center [322, 196] width 645 height 392
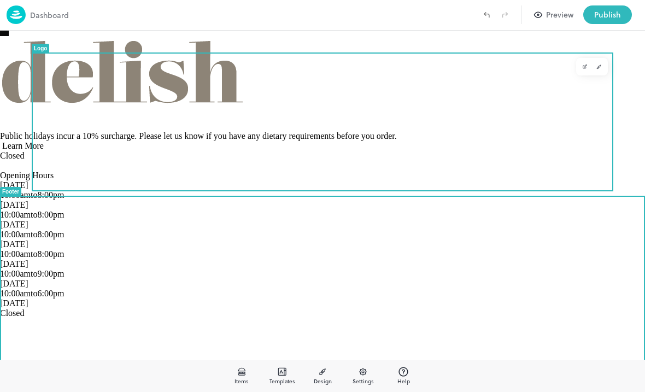
scroll to position [4, 0]
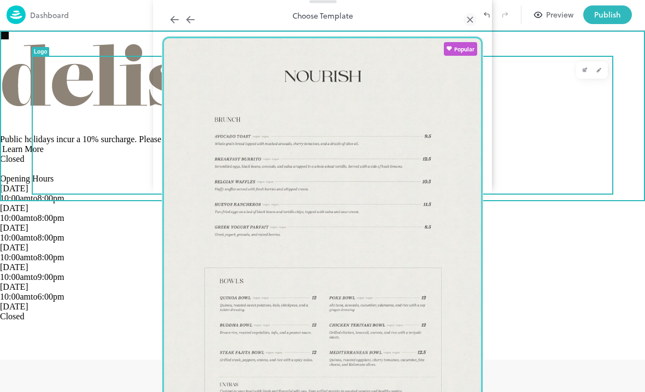
scroll to position [165, 0]
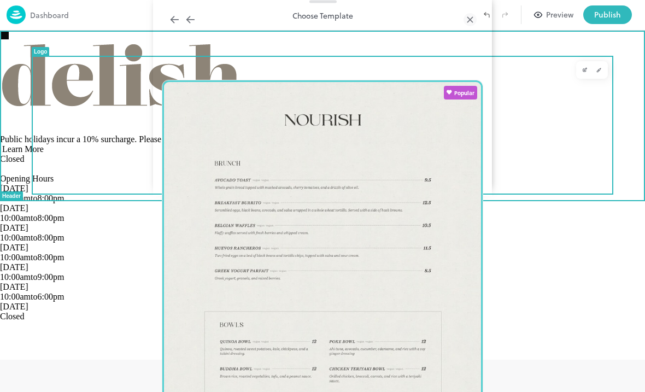
scroll to position [0, 0]
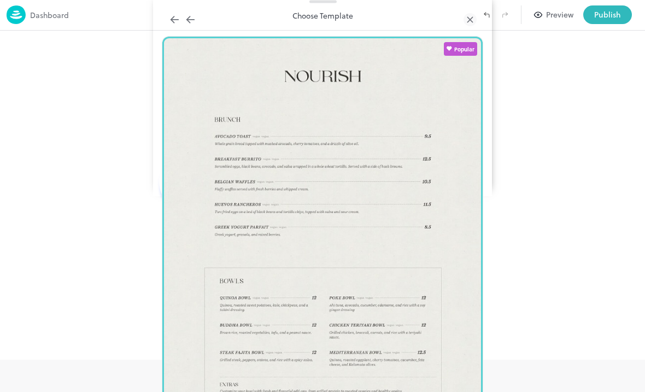
click at [124, 150] on div at bounding box center [322, 196] width 645 height 392
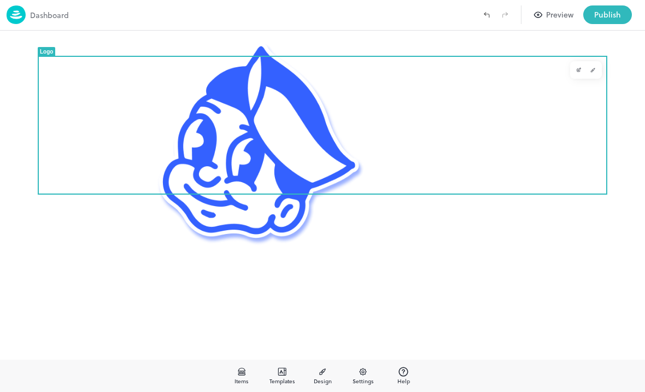
click at [261, 122] on img at bounding box center [322, 200] width 645 height 339
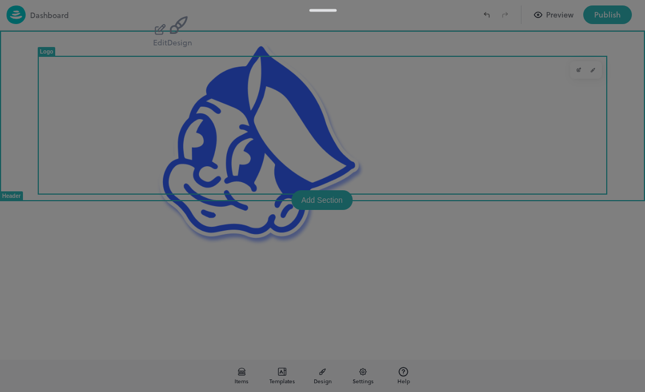
click at [167, 37] on icon "button" at bounding box center [160, 30] width 14 height 14
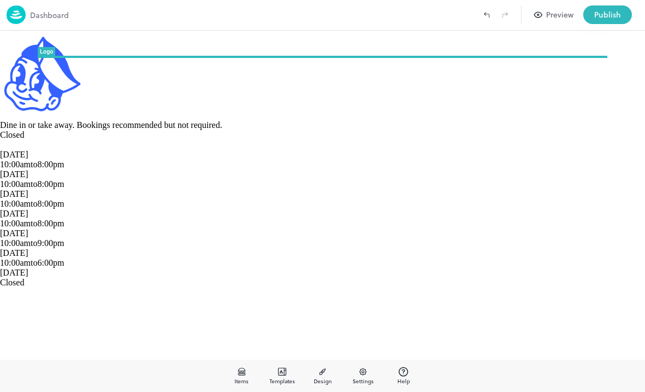
type input "**********"
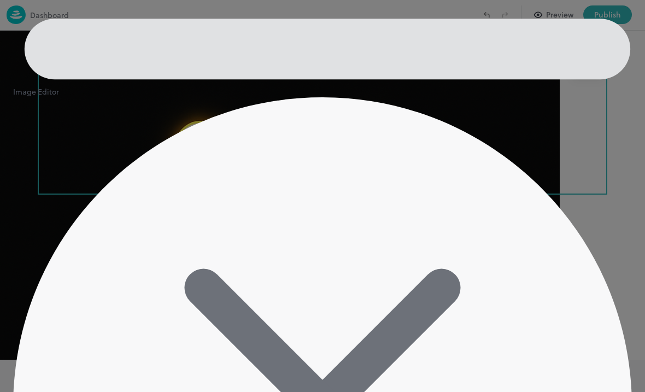
scroll to position [382, 0]
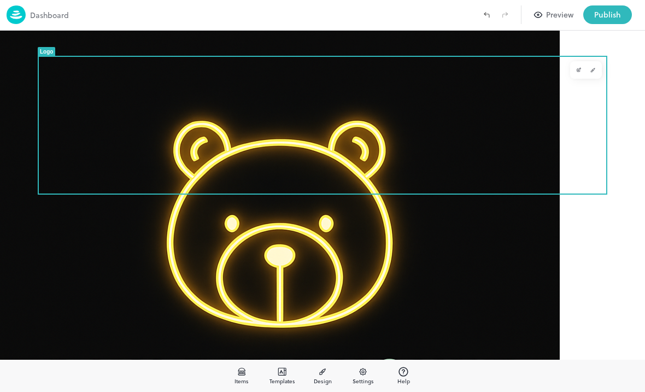
scroll to position [25, 0]
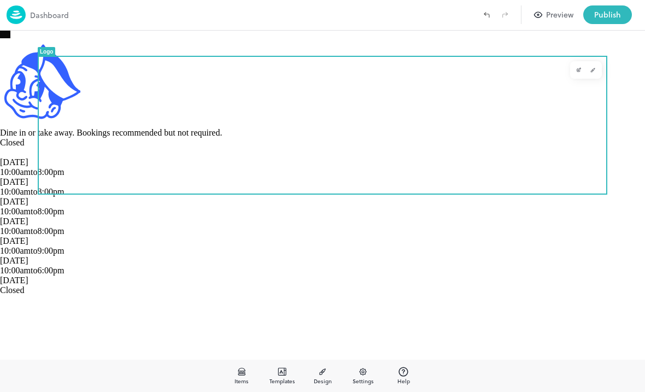
click at [448, 38] on div at bounding box center [322, 35] width 645 height 8
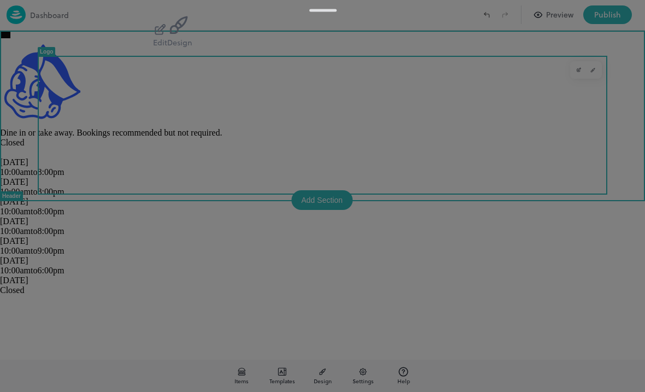
click at [162, 34] on icon "button" at bounding box center [158, 30] width 7 height 7
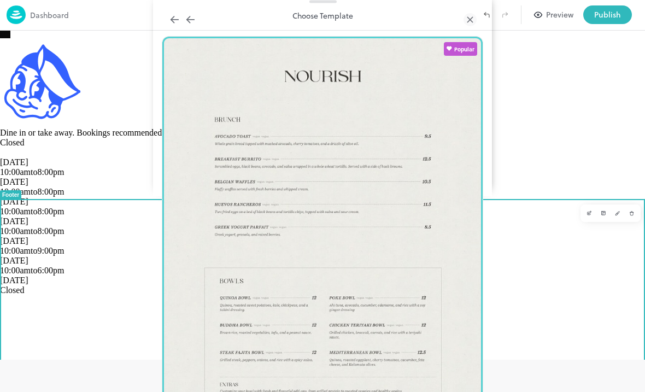
scroll to position [5766, 0]
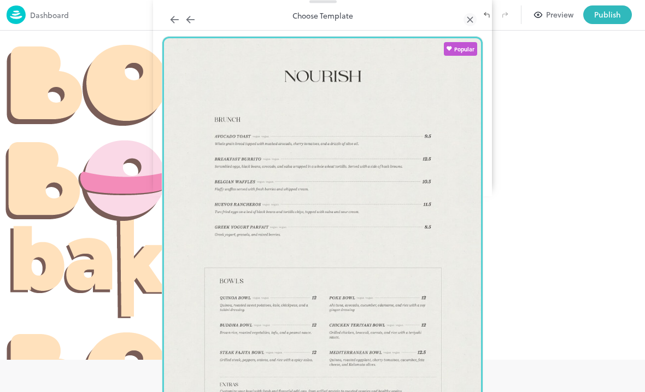
click at [448, 36] on div "Choose Template" at bounding box center [322, 18] width 339 height 36
click at [448, 26] on icon at bounding box center [470, 19] width 13 height 13
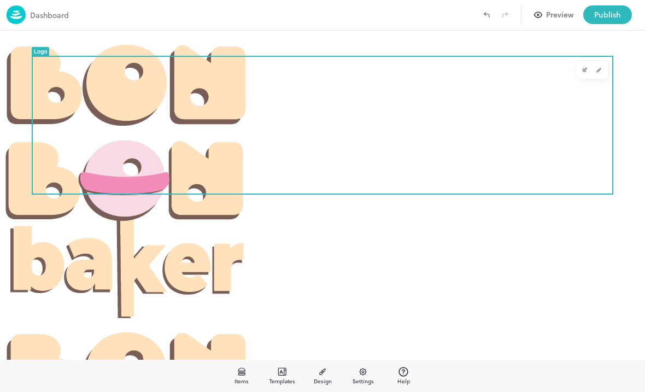
click at [448, 83] on div at bounding box center [322, 175] width 645 height 288
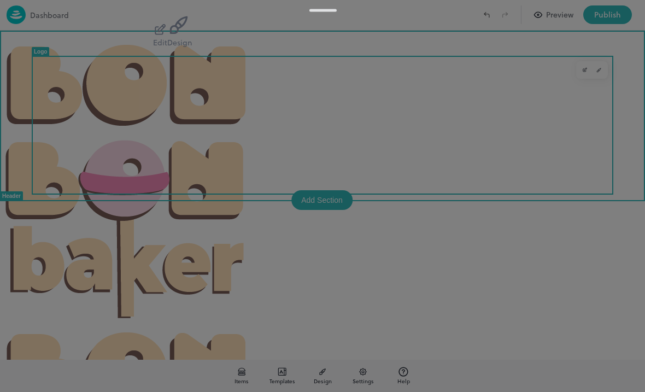
click at [448, 206] on div at bounding box center [322, 196] width 645 height 392
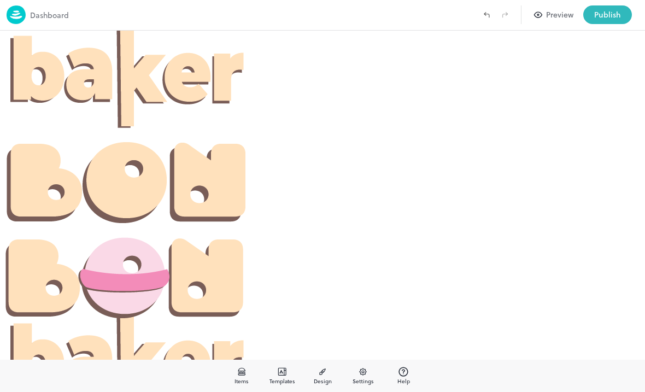
scroll to position [190, 0]
